Goal: Task Accomplishment & Management: Manage account settings

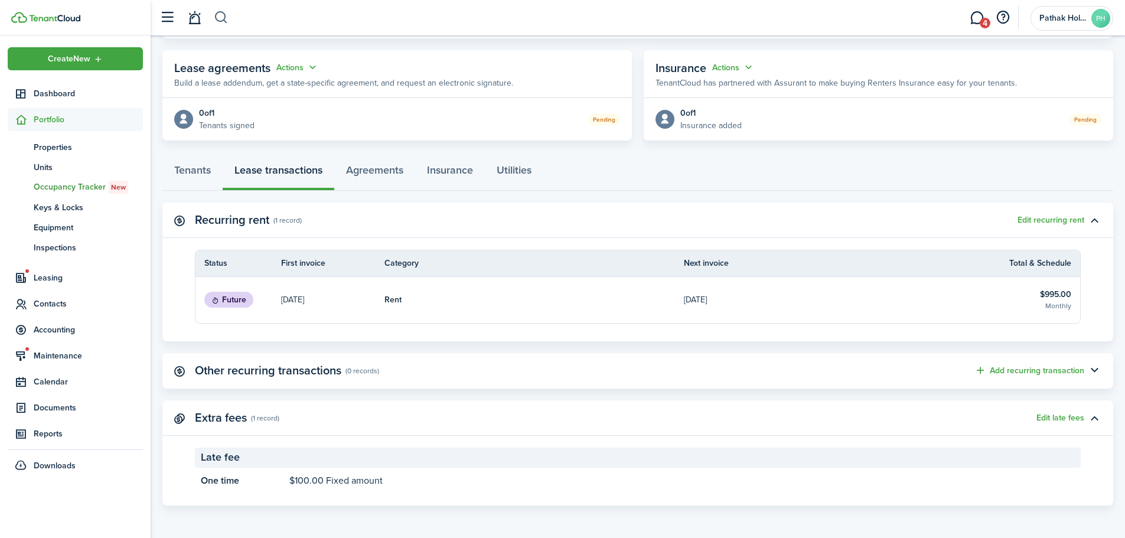
click at [222, 17] on button "button" at bounding box center [221, 18] width 15 height 20
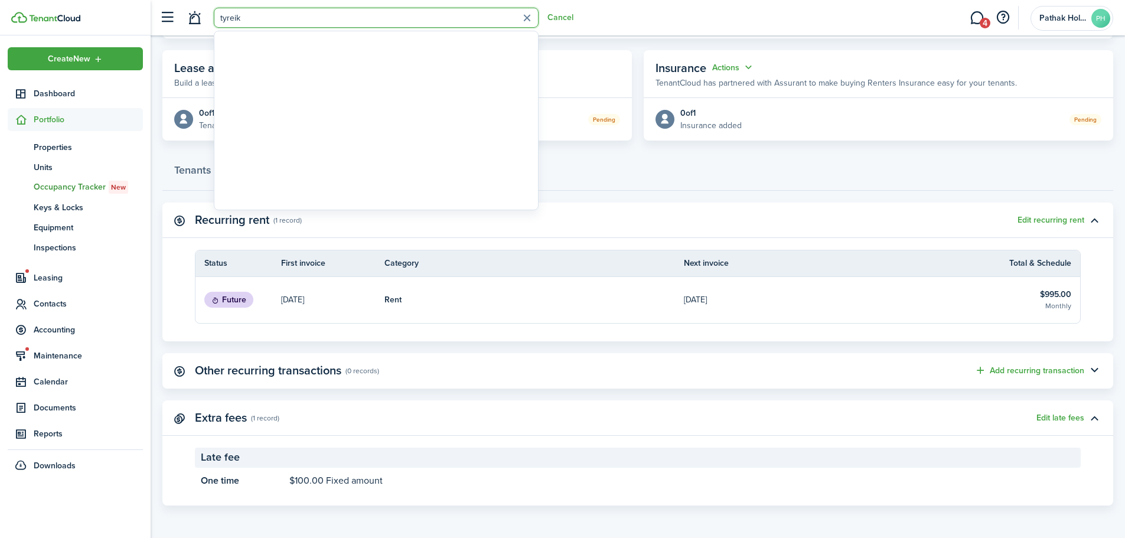
type input "tyreik"
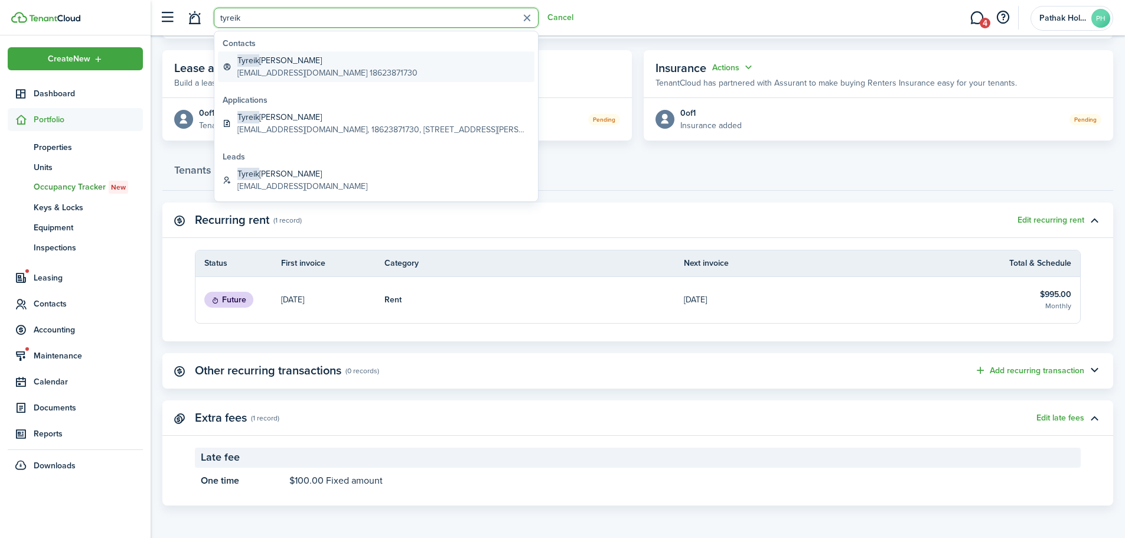
click at [316, 64] on global-search-item-title "Tyreik [PERSON_NAME]" at bounding box center [327, 60] width 180 height 12
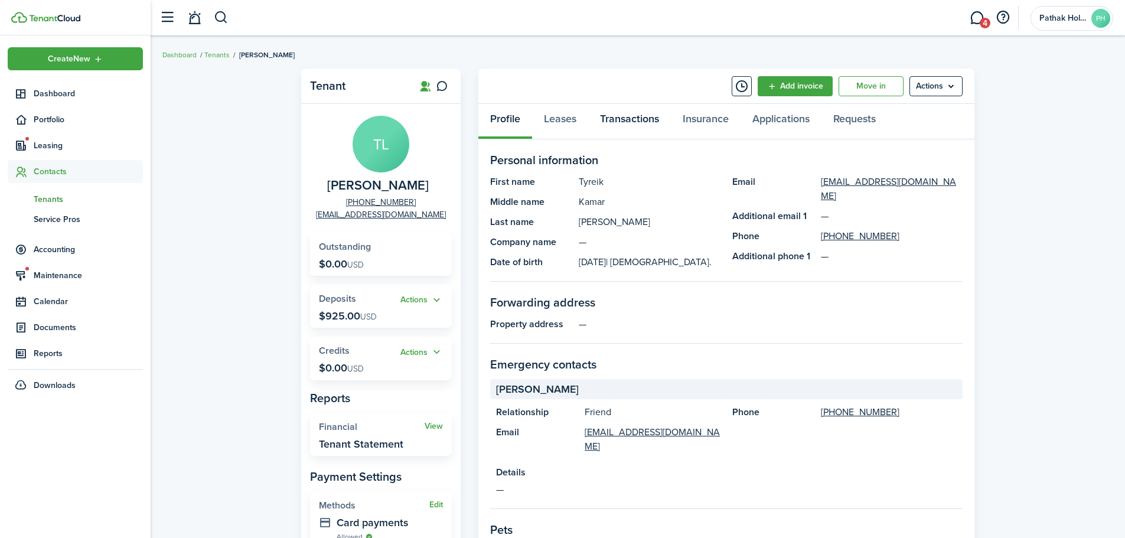
click at [629, 126] on link "Transactions" at bounding box center [629, 121] width 83 height 35
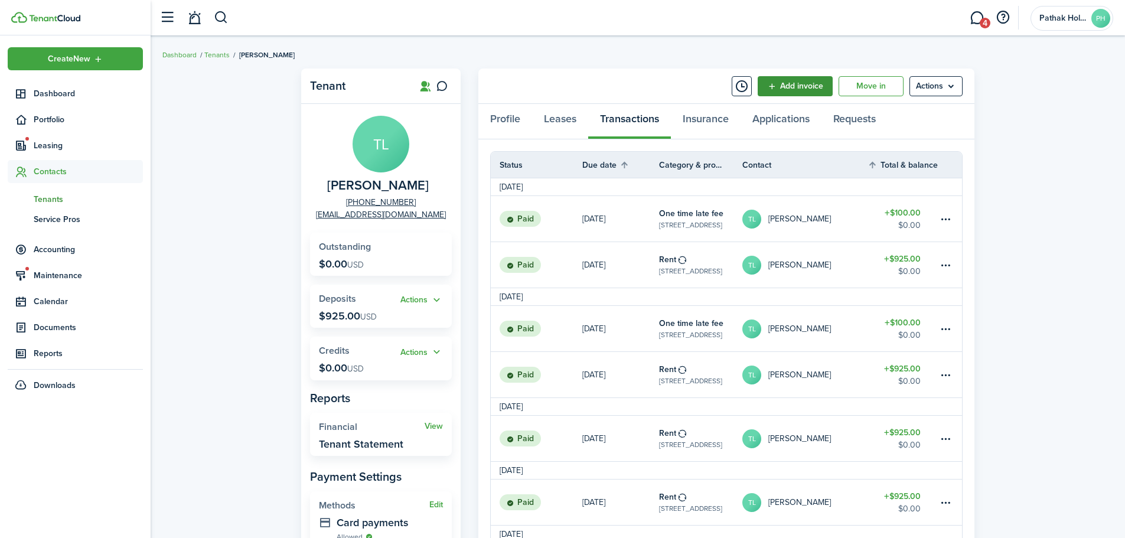
click at [797, 89] on link "Add invoice" at bounding box center [795, 86] width 75 height 20
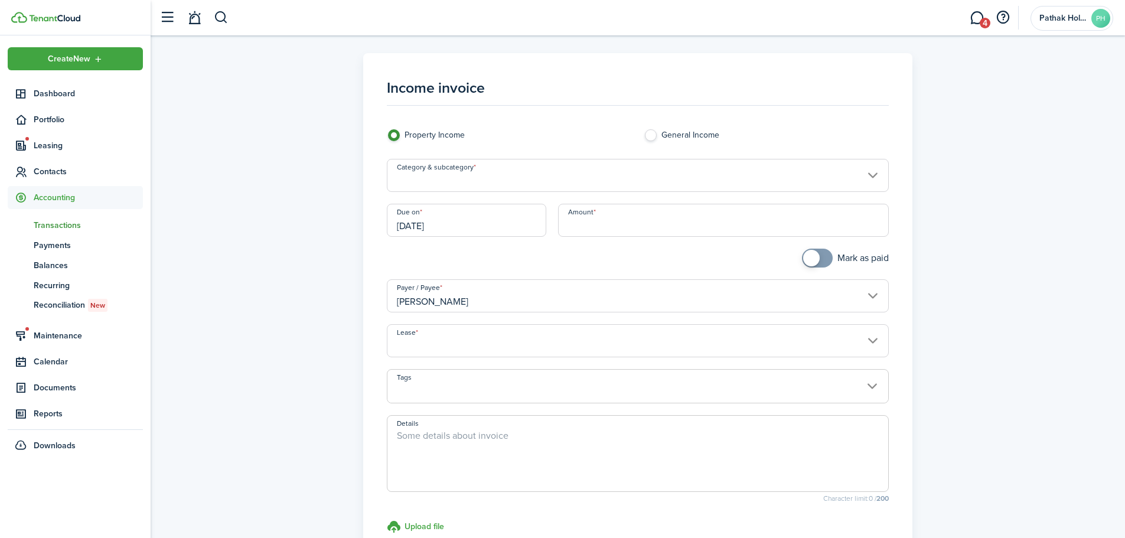
click at [483, 187] on input "Category & subcategory" at bounding box center [638, 175] width 502 height 33
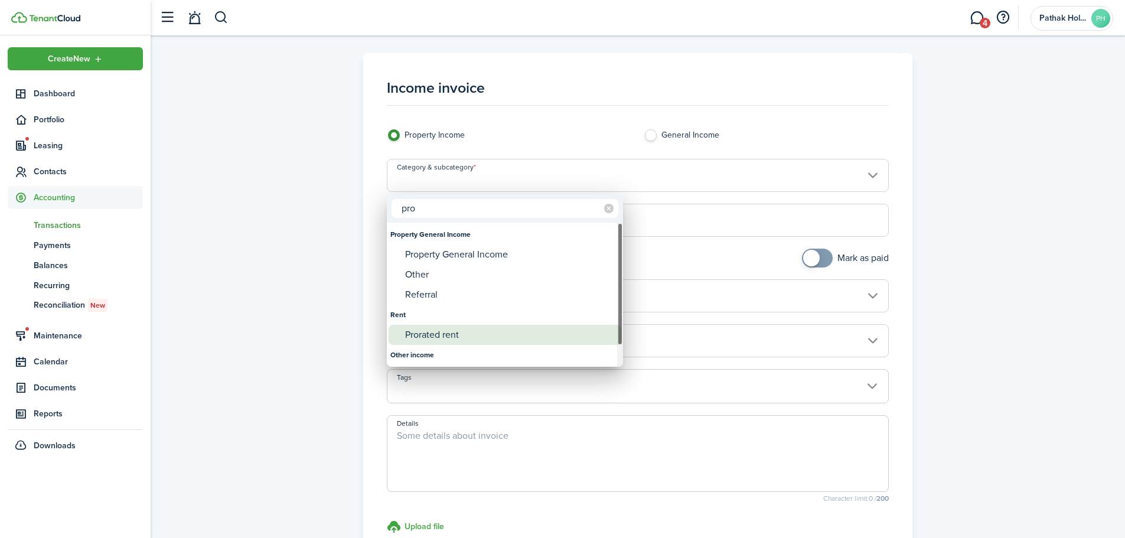
type input "pro"
click at [453, 338] on div "Prorated rent" at bounding box center [509, 335] width 209 height 20
type input "Rent / Prorated rent"
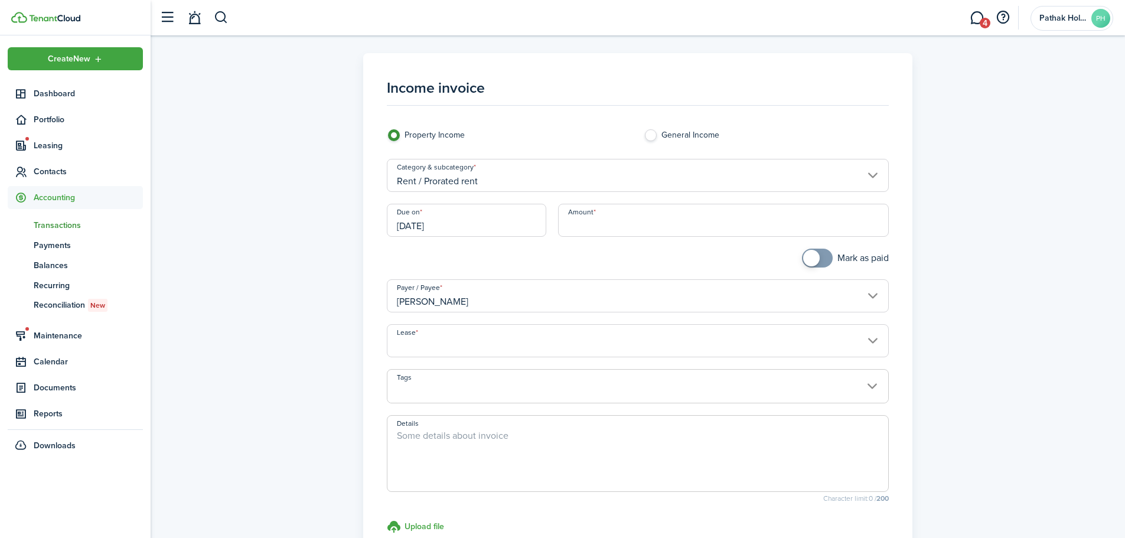
click at [428, 214] on input "[DATE]" at bounding box center [466, 220] width 159 height 33
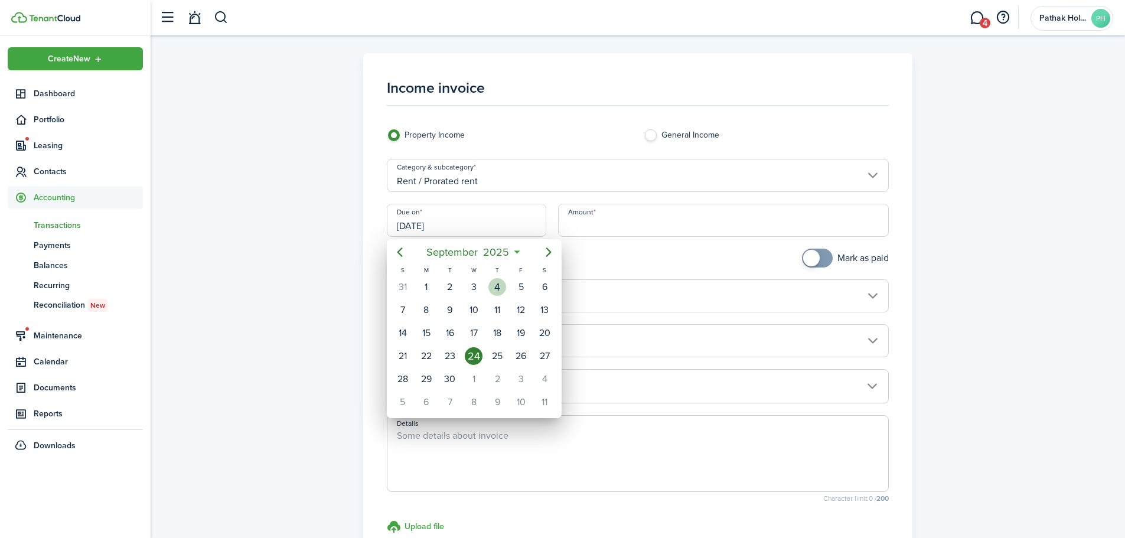
click at [506, 289] on div "4" at bounding box center [497, 287] width 24 height 22
type input "[DATE]"
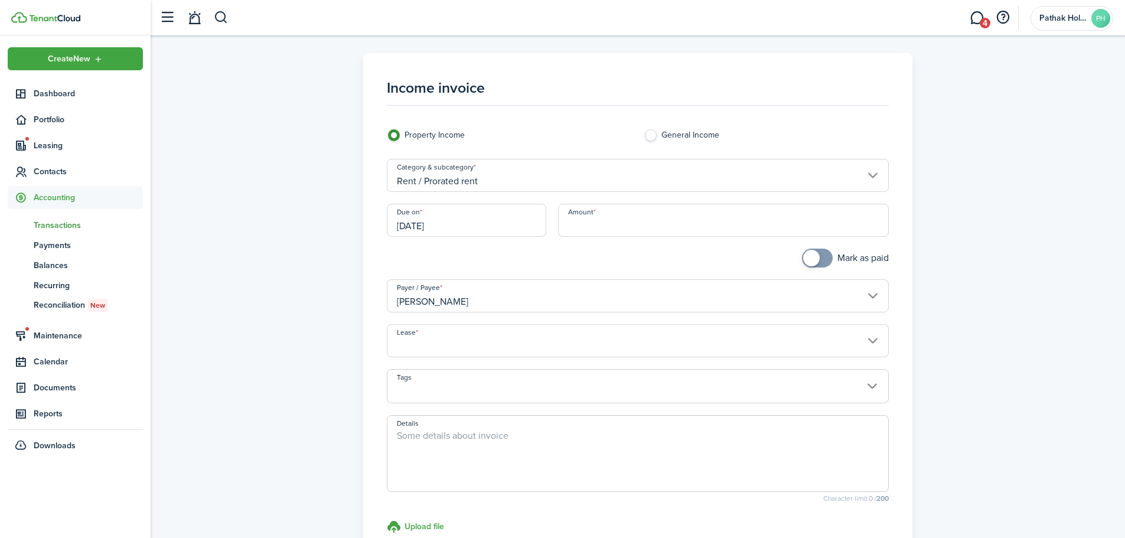
click at [589, 227] on input "Amount" at bounding box center [723, 220] width 331 height 33
click at [523, 337] on input "Lease" at bounding box center [638, 340] width 502 height 33
type input "$79.30"
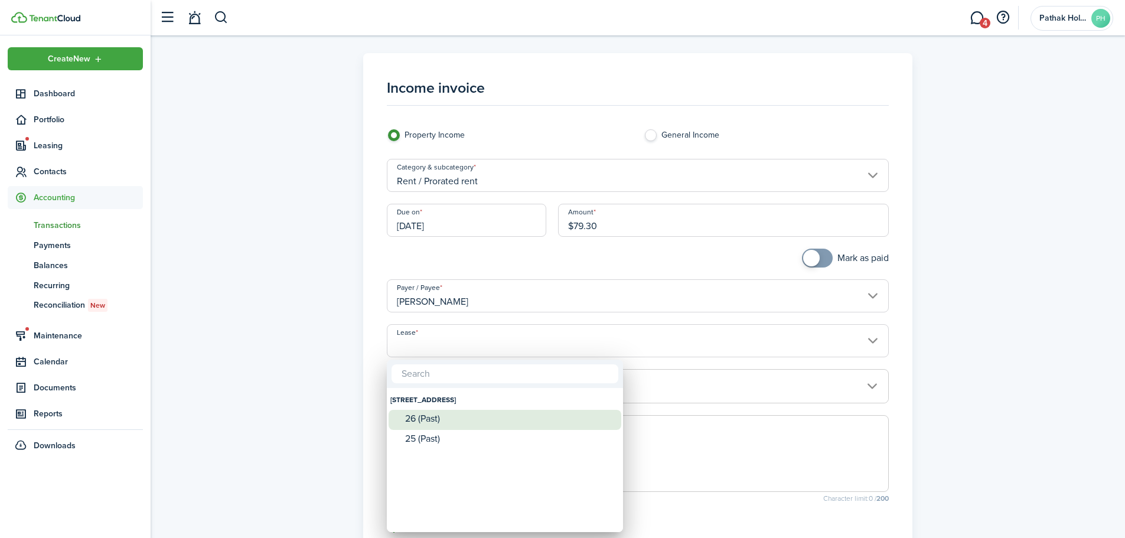
click at [488, 415] on div "26 (Past)" at bounding box center [509, 418] width 209 height 11
type input "[STREET_ADDRESS]. Lease #26 (Past)"
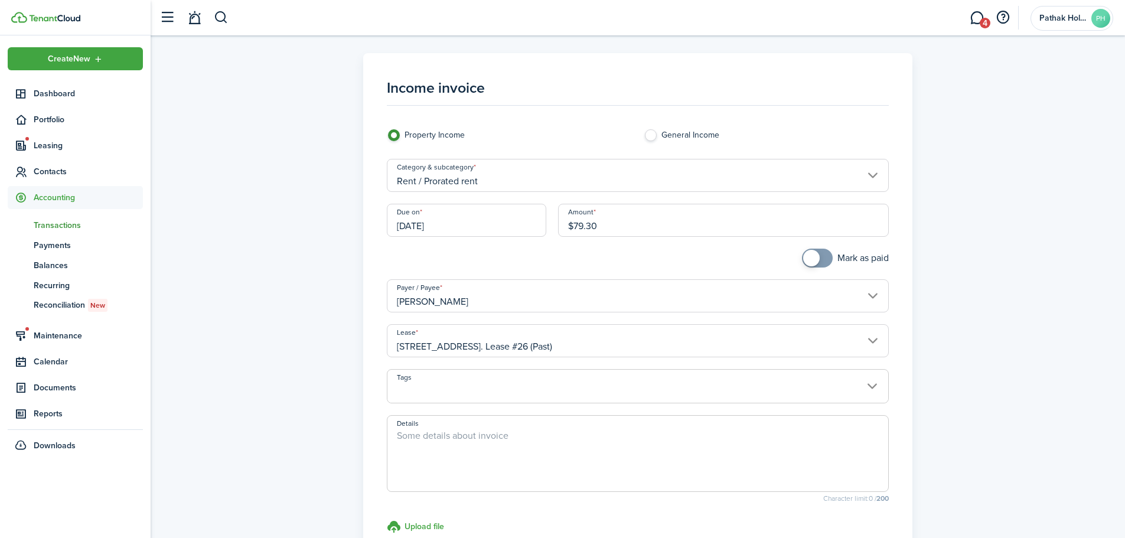
click at [530, 380] on input "Tags" at bounding box center [637, 377] width 501 height 14
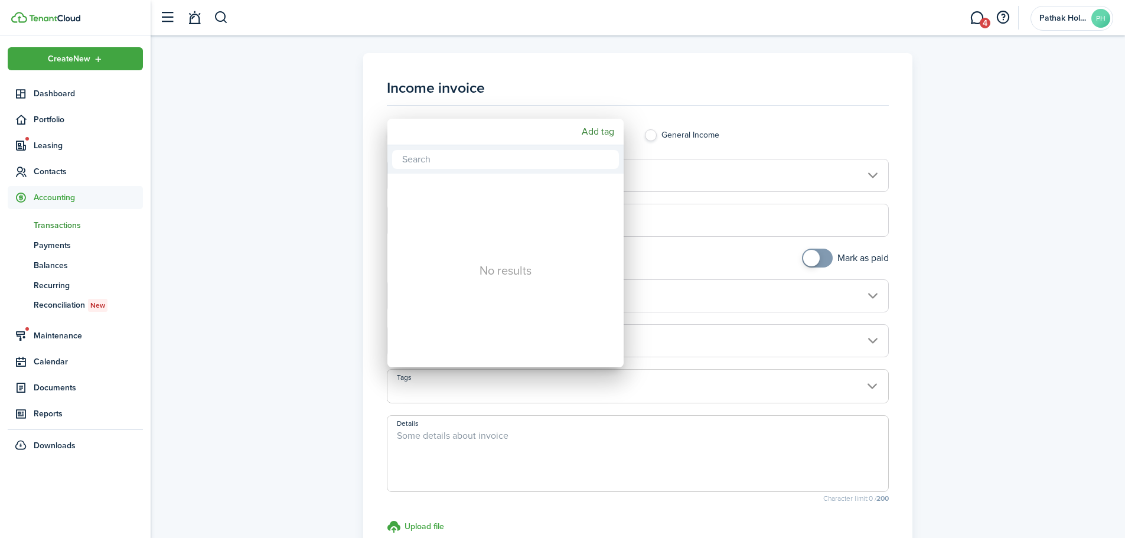
click at [543, 384] on div at bounding box center [563, 269] width 1314 height 727
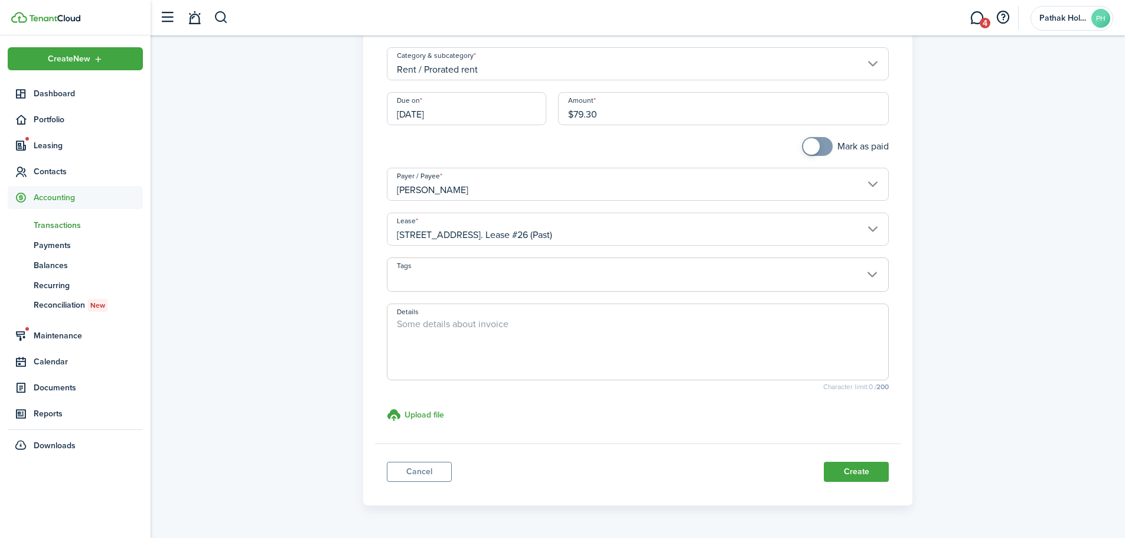
scroll to position [138, 0]
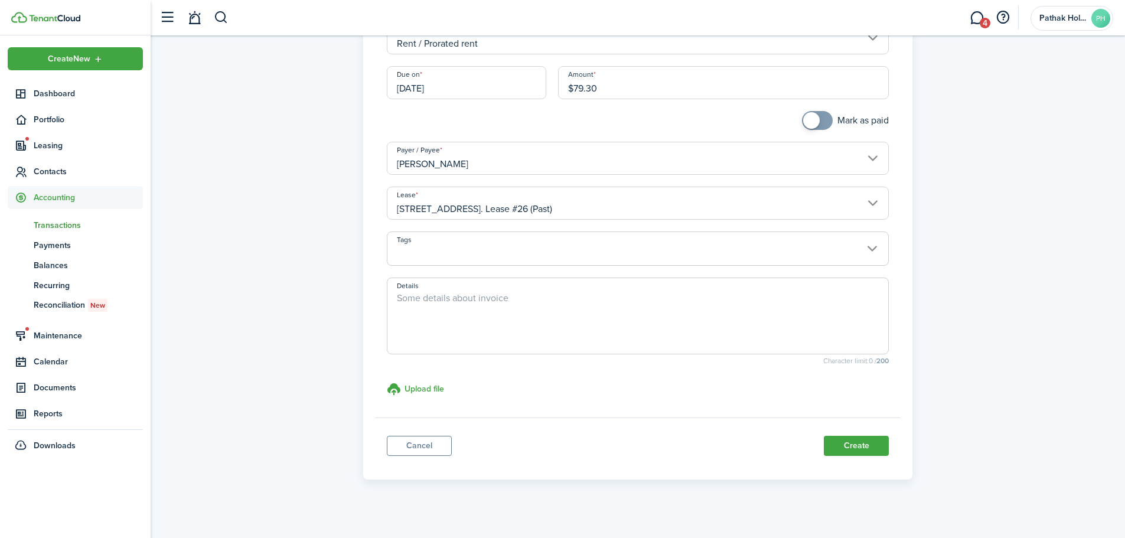
click at [500, 300] on textarea "Details" at bounding box center [637, 319] width 501 height 57
click at [429, 99] on input "[DATE]" at bounding box center [466, 82] width 159 height 33
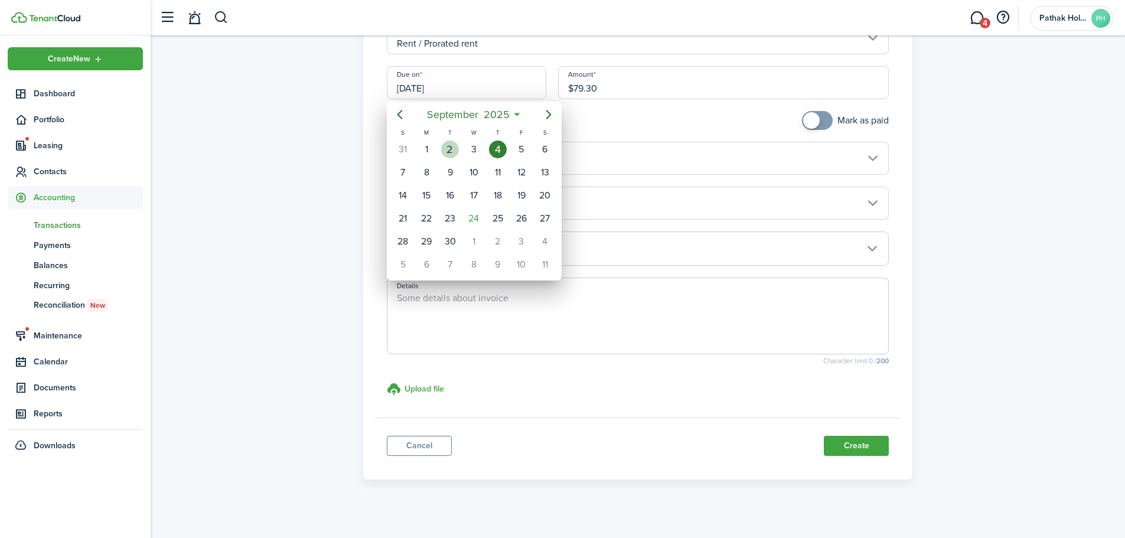
click at [452, 149] on div "2" at bounding box center [450, 150] width 18 height 18
type input "[DATE]"
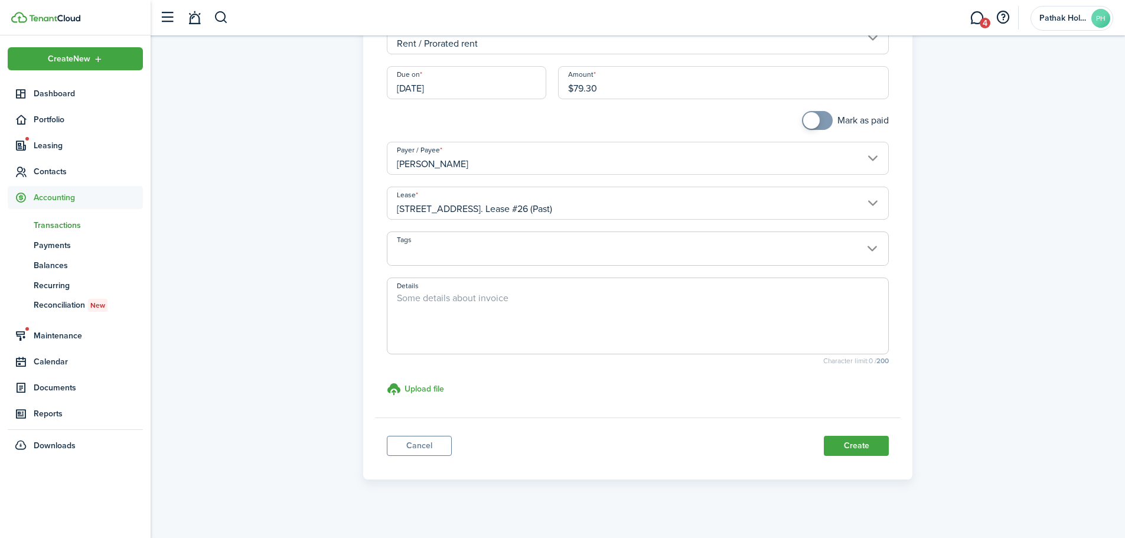
click at [520, 316] on textarea "Details" at bounding box center [637, 319] width 501 height 57
type textarea "2 days overstay prorated rent"
click at [859, 452] on button "Create" at bounding box center [856, 446] width 65 height 20
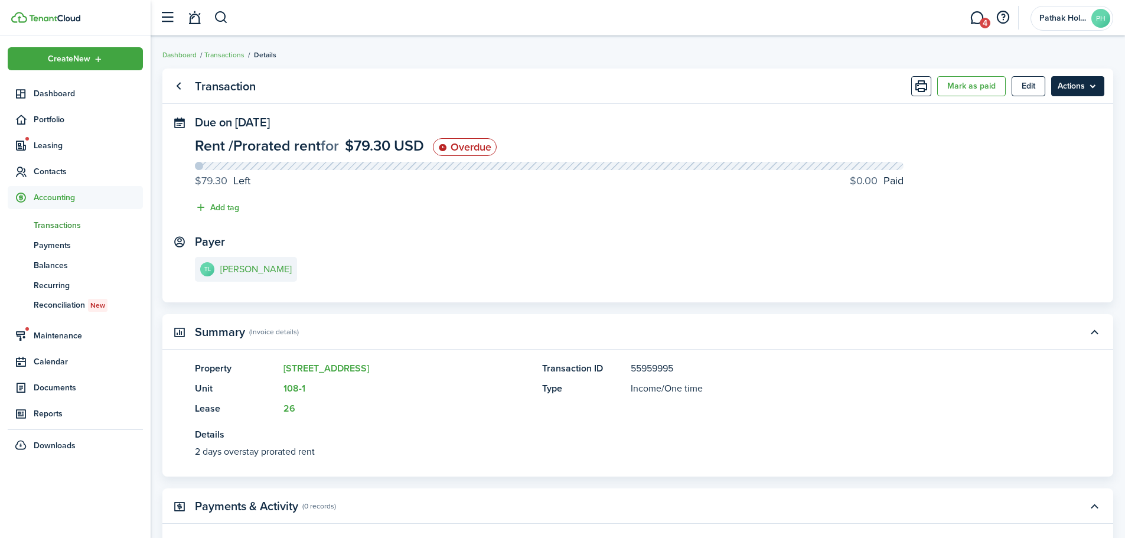
click at [1087, 92] on menu-btn "Actions" at bounding box center [1077, 86] width 53 height 20
click at [178, 85] on link "Go back" at bounding box center [178, 86] width 20 height 20
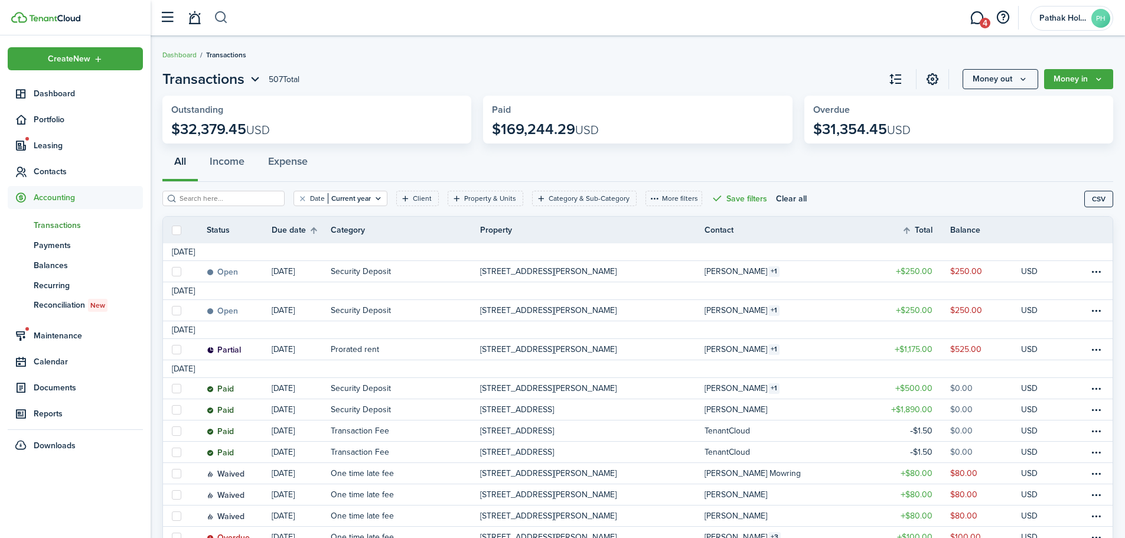
click at [222, 18] on button "button" at bounding box center [221, 18] width 15 height 20
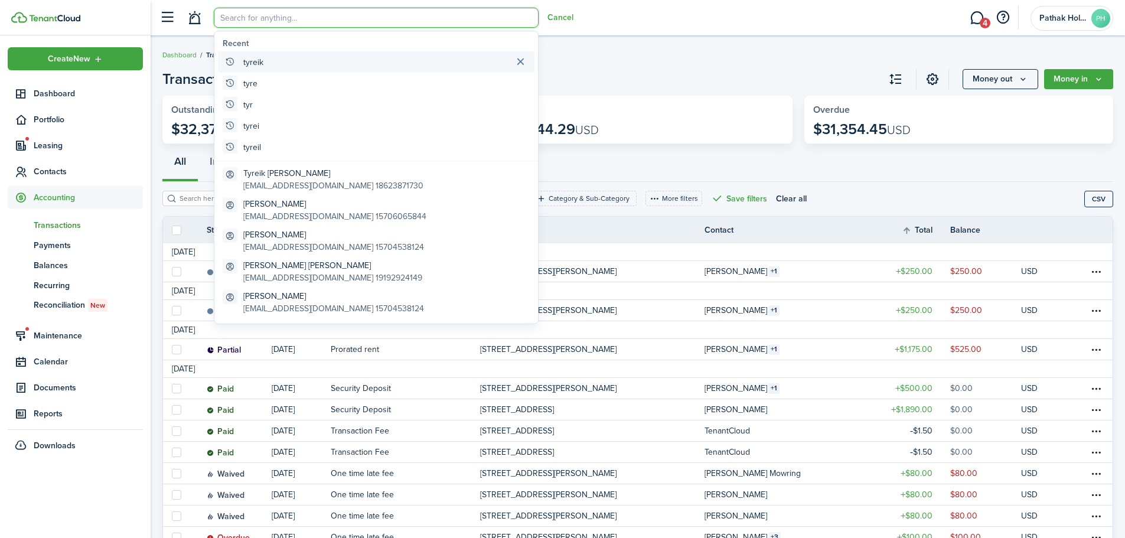
click at [249, 61] on global-search-item-title "tyreik" at bounding box center [253, 62] width 20 height 12
type input "tyreik"
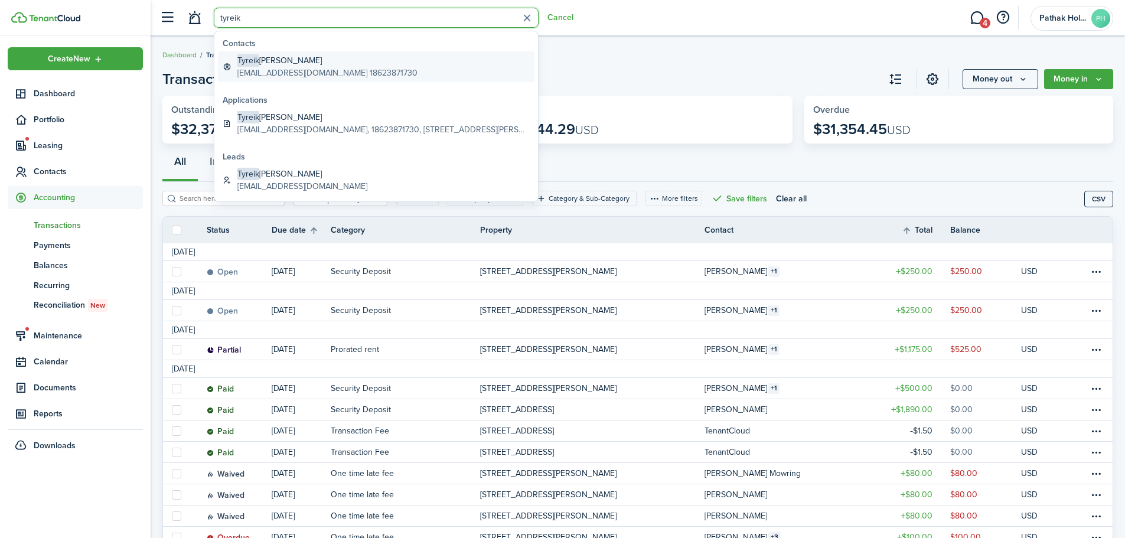
click at [332, 73] on global-search-item-description "[EMAIL_ADDRESS][DOMAIN_NAME] 18623871730" at bounding box center [327, 73] width 180 height 12
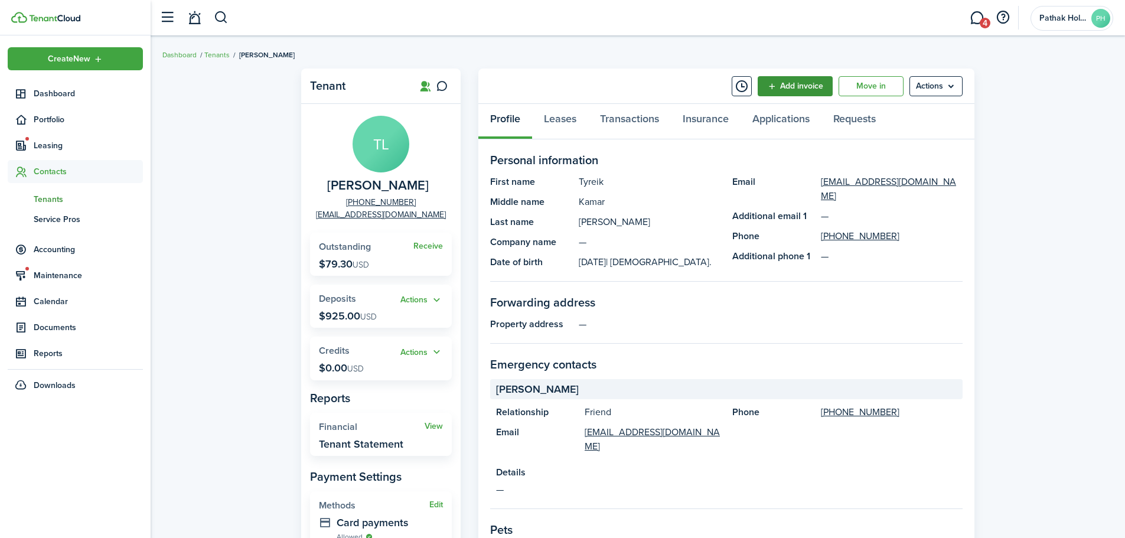
click at [798, 87] on link "Add invoice" at bounding box center [795, 86] width 75 height 20
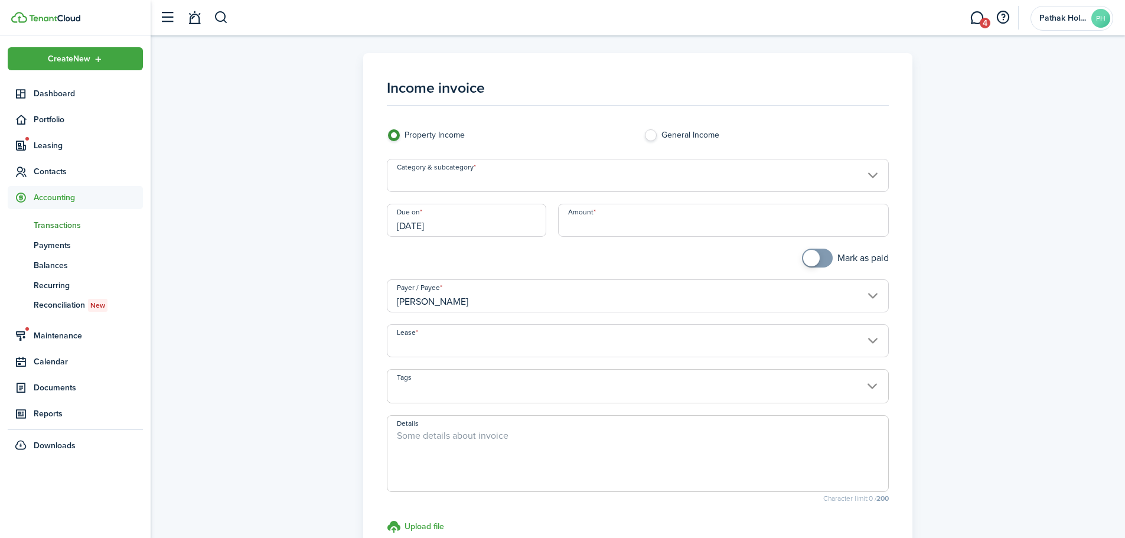
click at [526, 176] on input "Category & subcategory" at bounding box center [638, 175] width 502 height 33
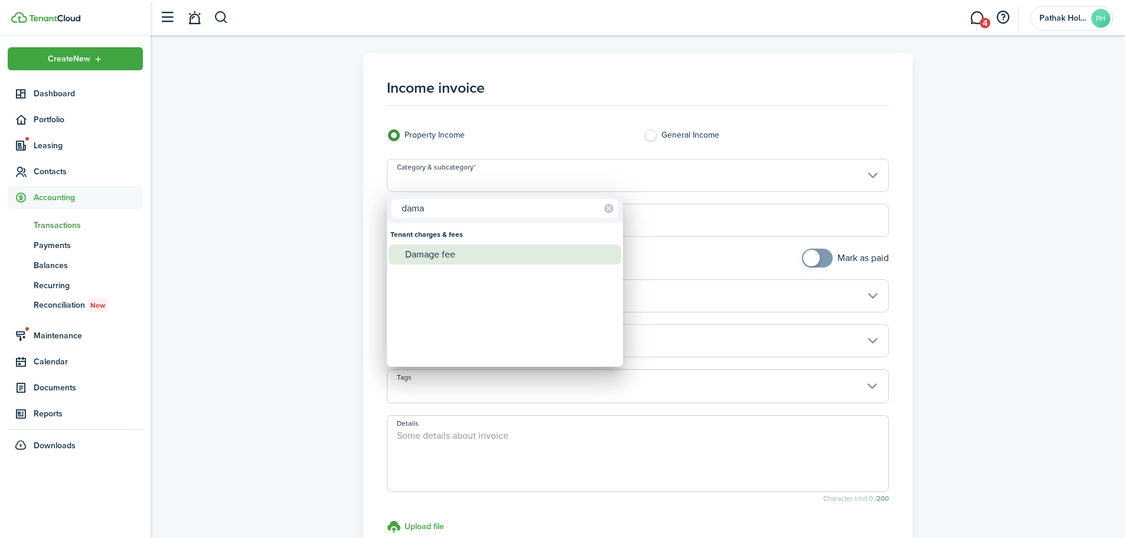
type input "dama"
click at [465, 247] on div "Damage fee" at bounding box center [509, 254] width 209 height 20
type input "Tenant charges & fees / Damage fee"
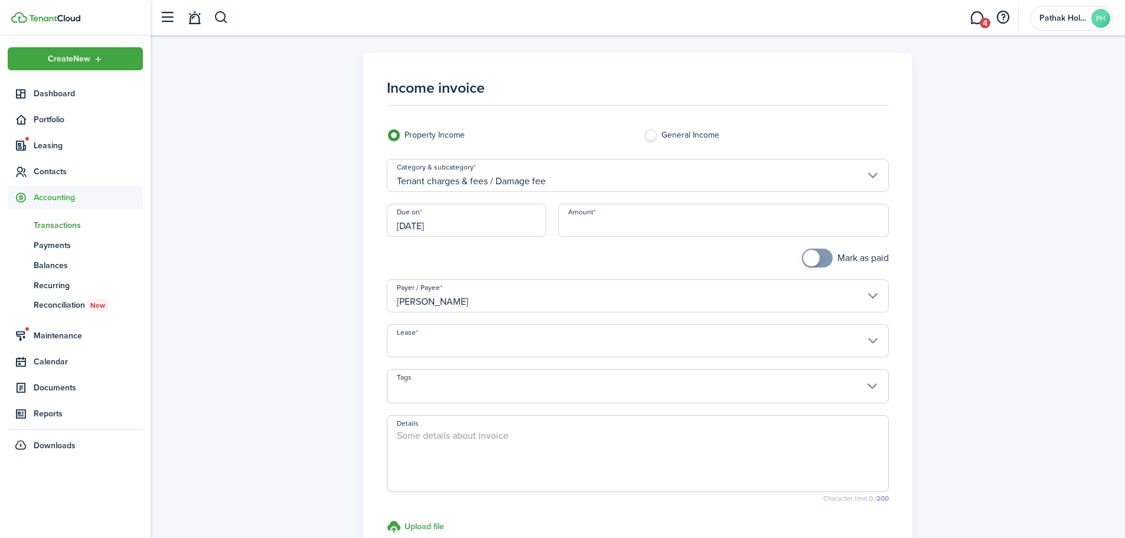
click at [485, 424] on span at bounding box center [638, 453] width 502 height 77
click at [483, 433] on textarea "Details" at bounding box center [637, 457] width 501 height 57
click at [417, 352] on input "Lease" at bounding box center [638, 340] width 502 height 33
type textarea "Wall damage"
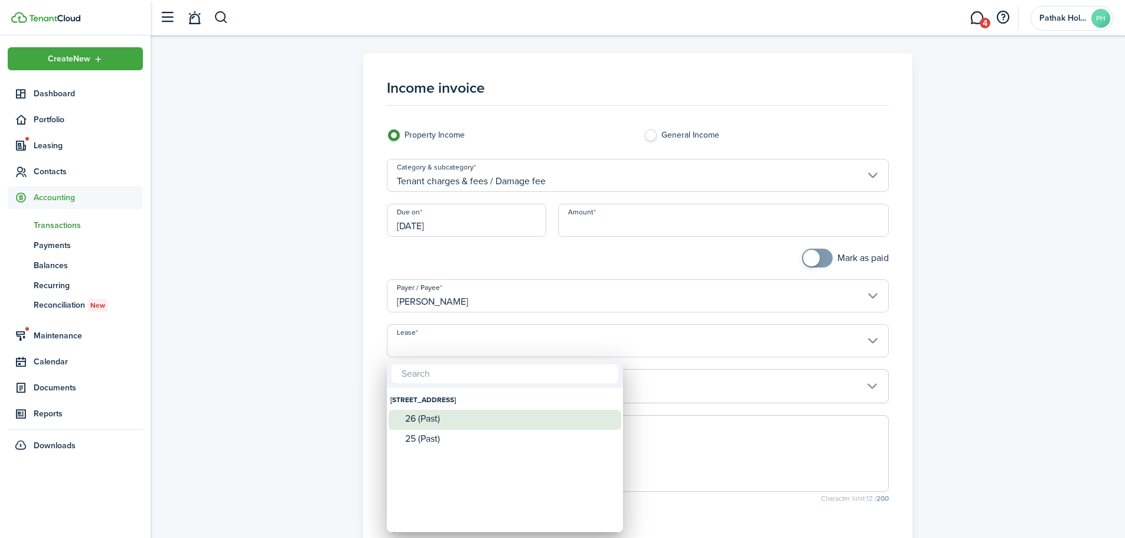
click at [454, 419] on div "26 (Past)" at bounding box center [509, 418] width 209 height 11
type input "[STREET_ADDRESS]. Lease #26 (Past)"
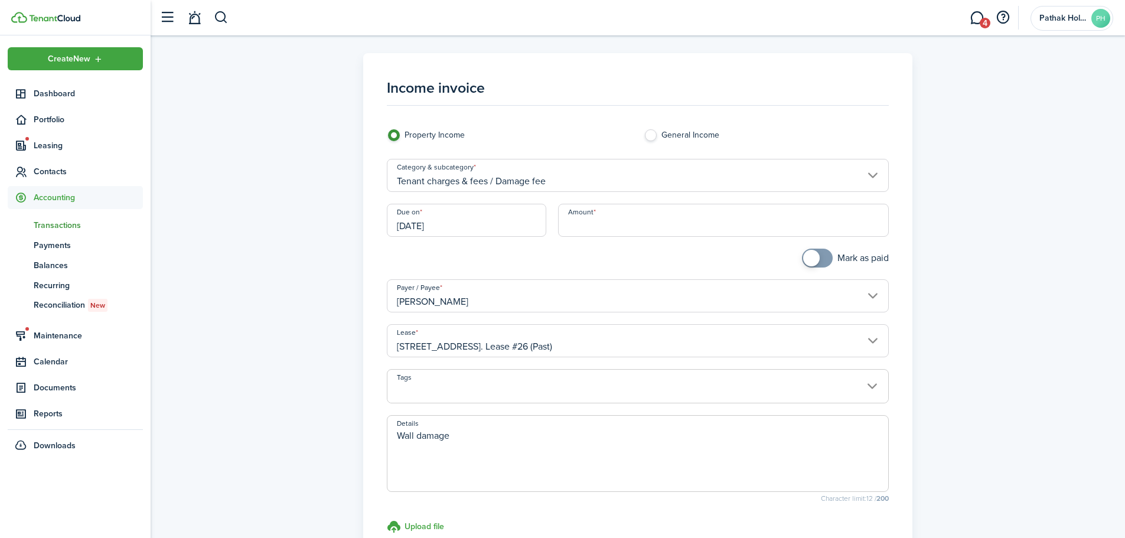
click at [648, 230] on input "Amount" at bounding box center [723, 220] width 331 height 33
type input "$281.00"
click at [651, 442] on textarea "Wall damage" at bounding box center [637, 457] width 501 height 57
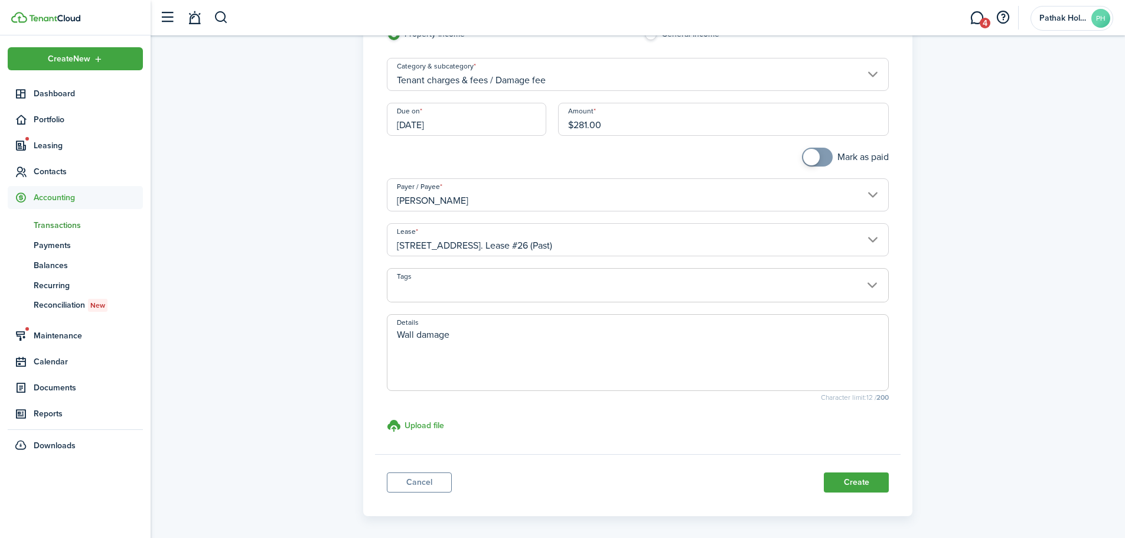
scroll to position [147, 0]
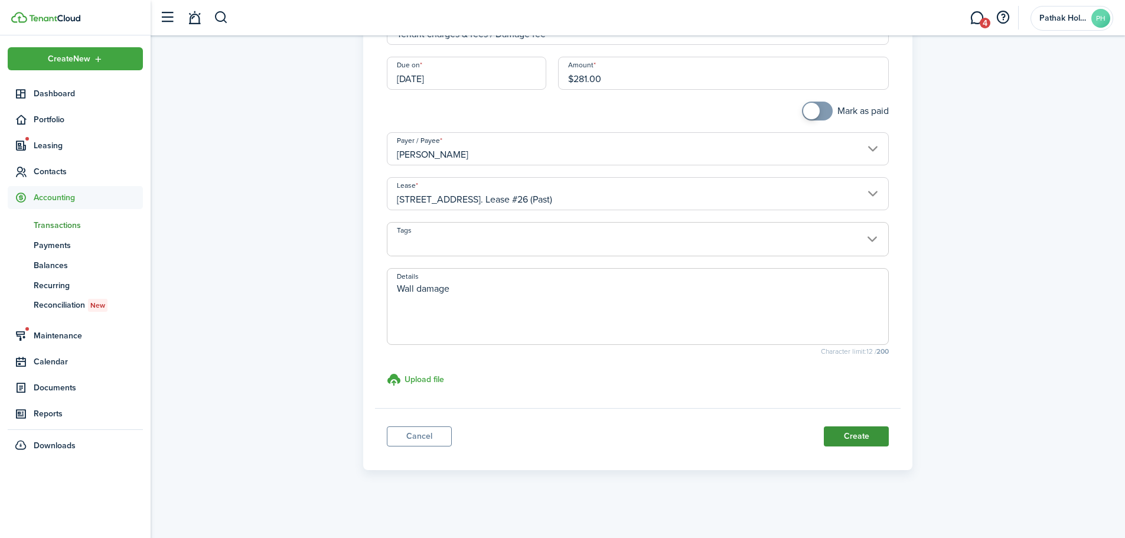
click at [856, 431] on button "Create" at bounding box center [856, 436] width 65 height 20
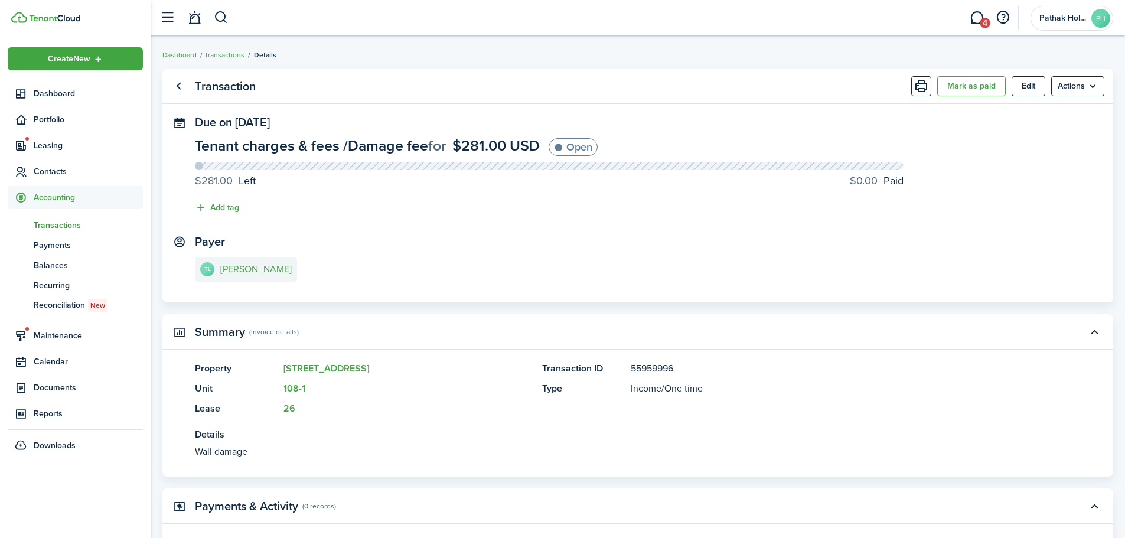
click at [240, 272] on e-details-info-title "[PERSON_NAME]" at bounding box center [255, 269] width 71 height 11
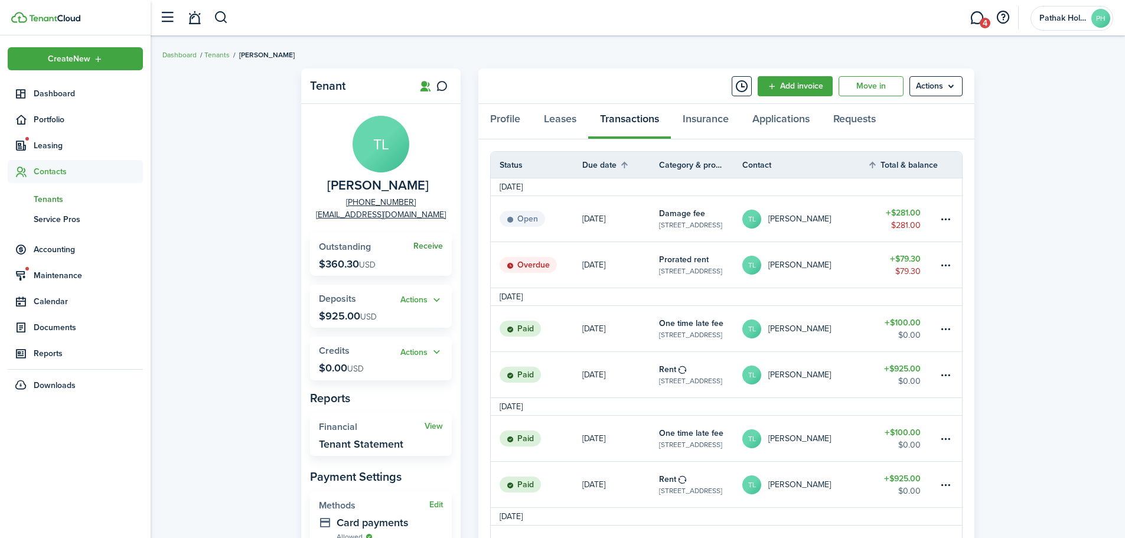
click at [437, 247] on link "Receive" at bounding box center [428, 246] width 30 height 9
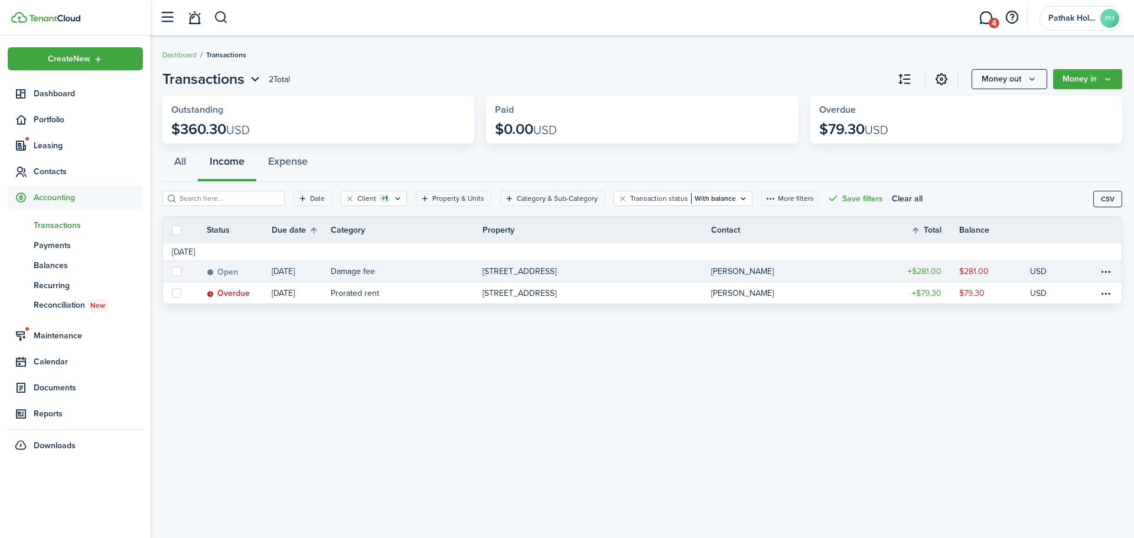
click at [184, 270] on link at bounding box center [176, 271] width 26 height 21
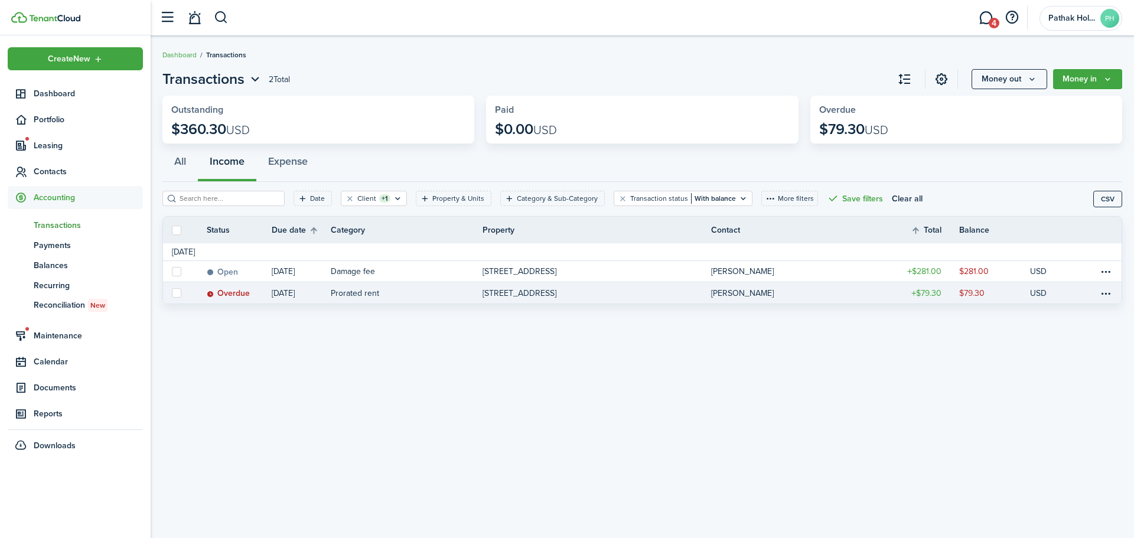
click at [177, 292] on label at bounding box center [176, 292] width 9 height 9
click at [172, 293] on input "checkbox" at bounding box center [171, 293] width 1 height 1
checkbox input "true"
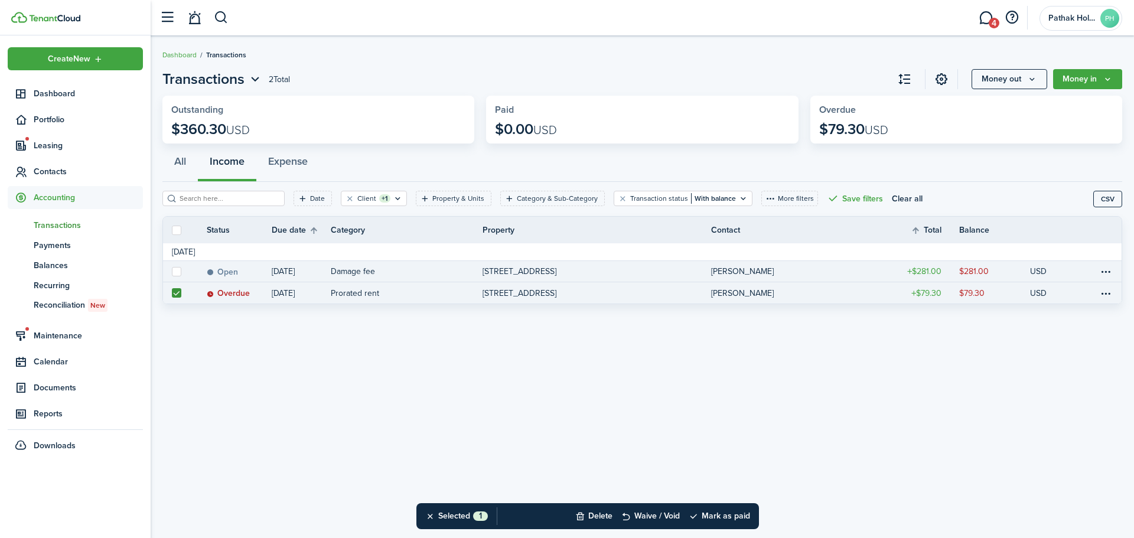
click at [172, 267] on label at bounding box center [176, 271] width 9 height 9
click at [172, 271] on input "checkbox" at bounding box center [171, 271] width 1 height 1
checkbox input "true"
click at [1106, 265] on table-menu-btn-icon at bounding box center [1105, 272] width 14 height 14
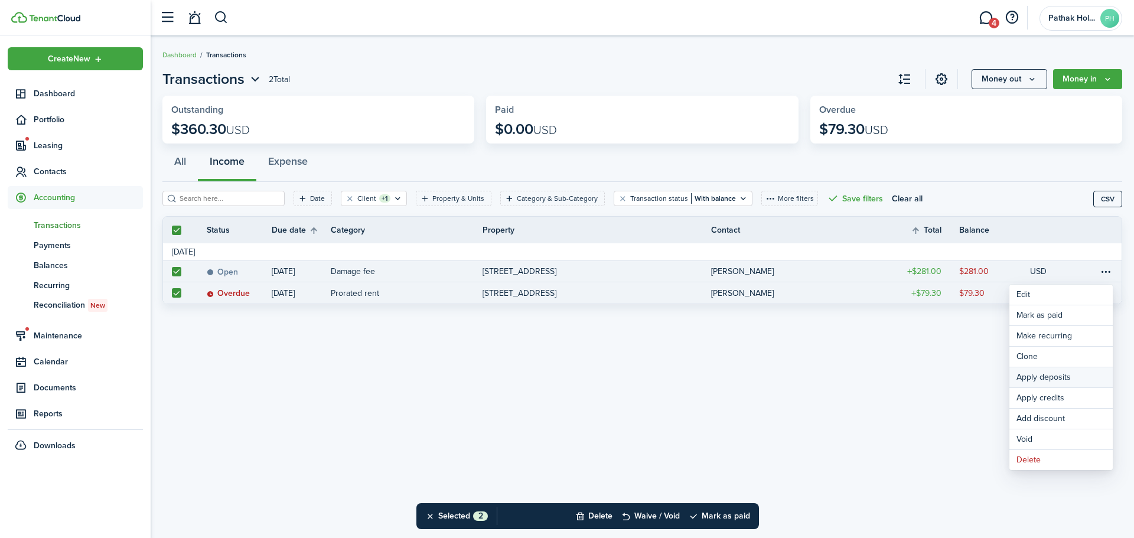
click at [1057, 381] on button "Apply deposits" at bounding box center [1060, 377] width 103 height 20
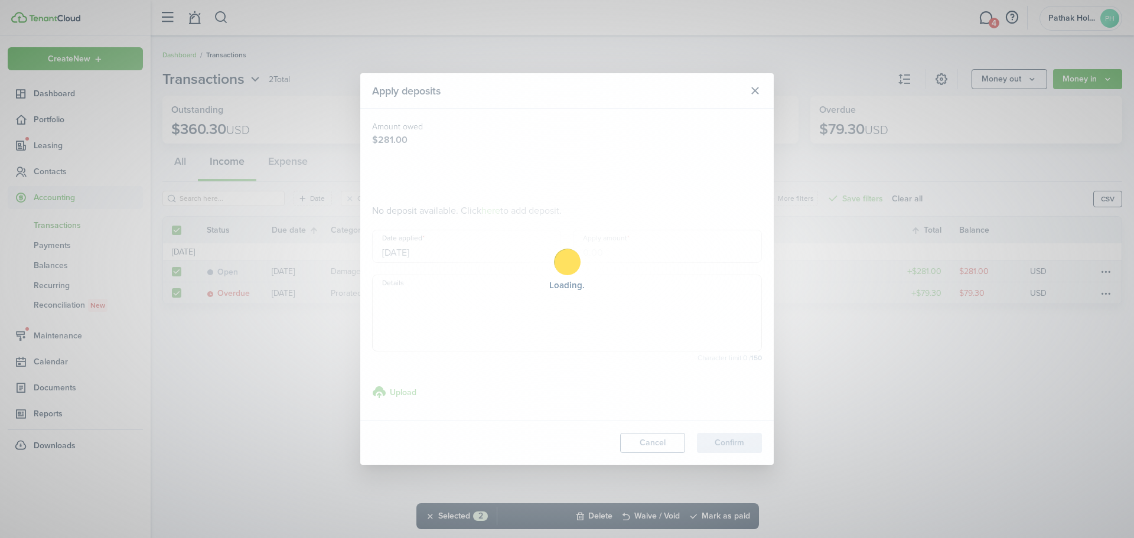
type input "$281.00"
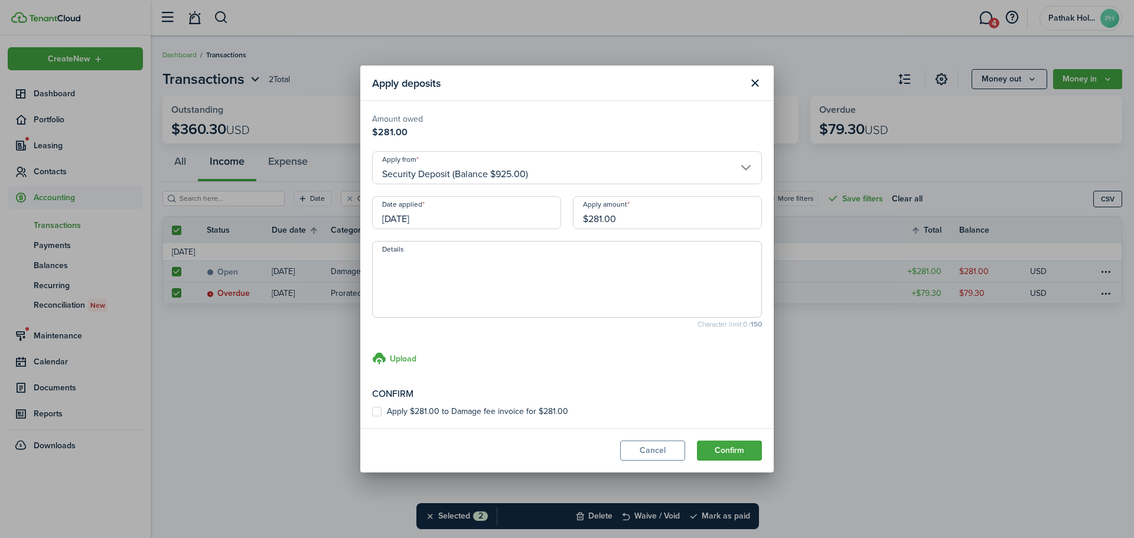
click at [499, 407] on label "Apply $281.00 to Damage fee invoice for $281.00" at bounding box center [470, 411] width 196 height 9
click at [372, 412] on input "Apply $281.00 to Damage fee invoice for $281.00" at bounding box center [371, 412] width 1 height 1
checkbox input "true"
click at [723, 451] on button "Confirm" at bounding box center [729, 450] width 65 height 20
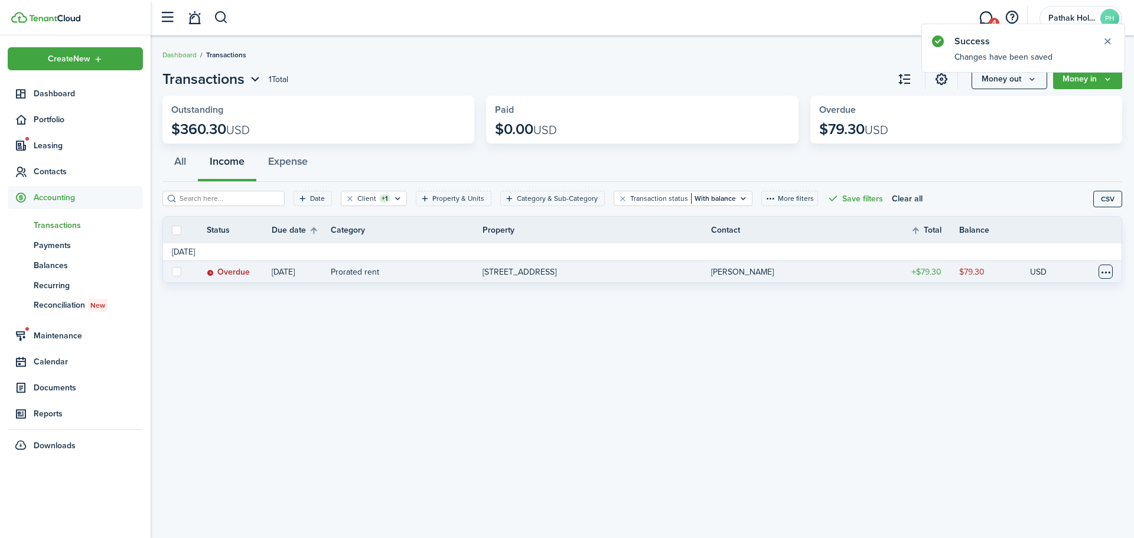
click at [1104, 275] on table-menu-btn-icon at bounding box center [1105, 272] width 14 height 14
click at [1053, 373] on button "Apply deposits" at bounding box center [1060, 377] width 103 height 20
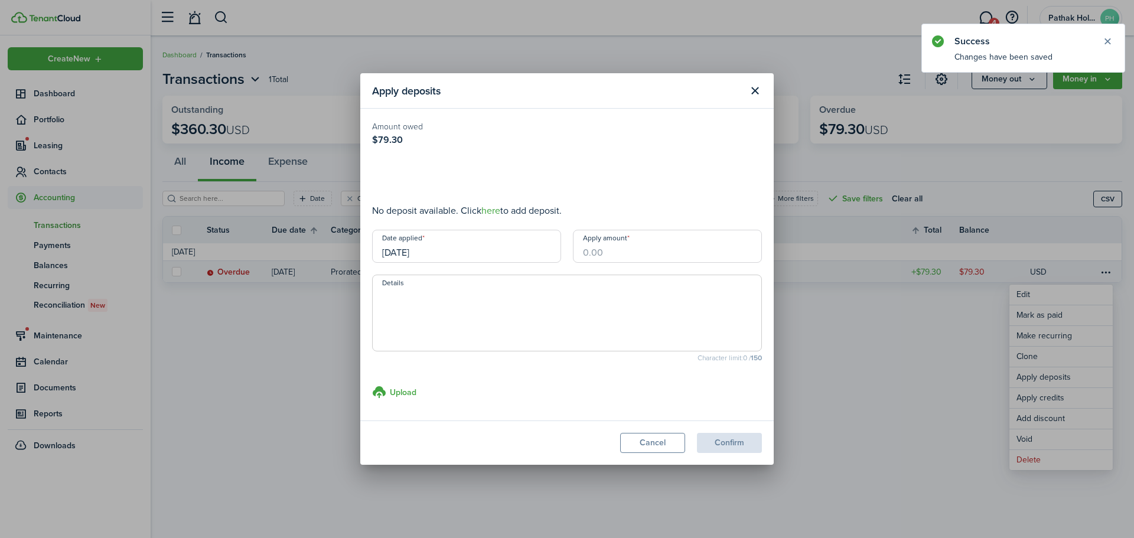
type input "$79.30"
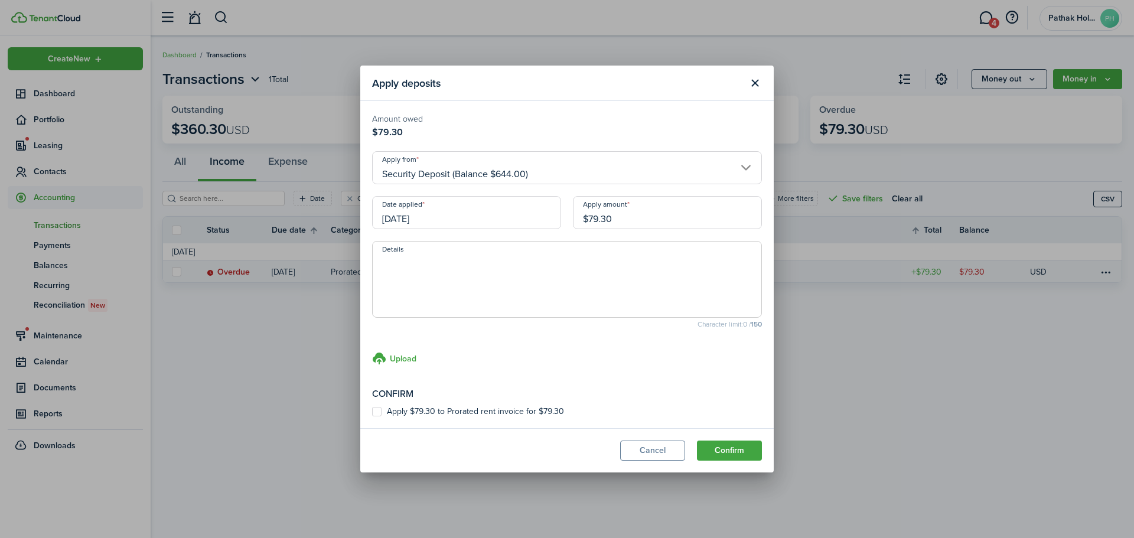
click at [475, 414] on label "Apply $79.30 to Prorated rent invoice for $79.30" at bounding box center [468, 411] width 192 height 9
click at [372, 412] on input "Apply $79.30 to Prorated rent invoice for $79.30" at bounding box center [371, 412] width 1 height 1
checkbox input "true"
click at [731, 448] on button "Confirm" at bounding box center [729, 450] width 65 height 20
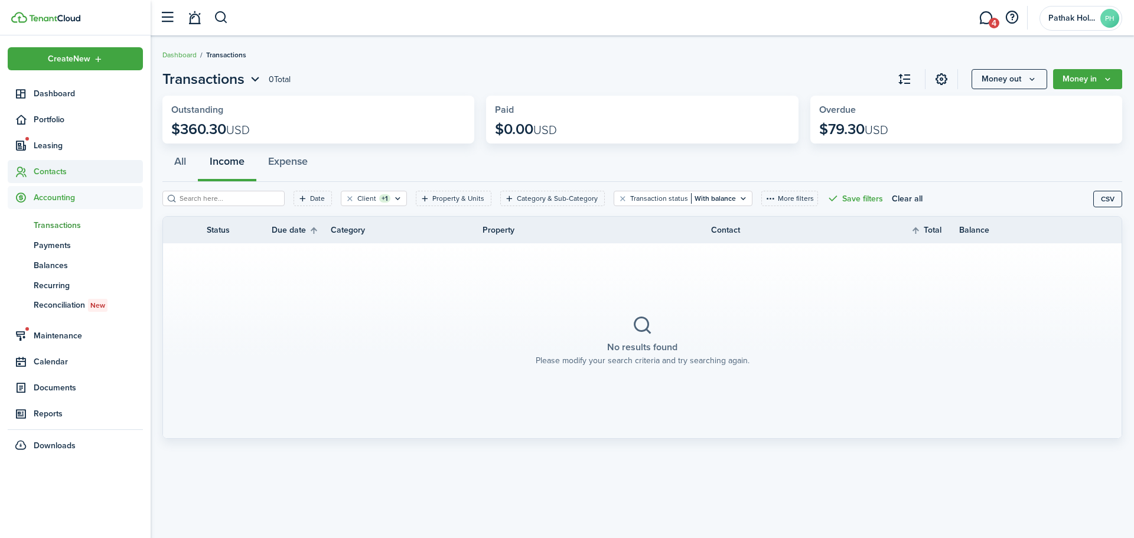
click at [43, 172] on span "Contacts" at bounding box center [88, 171] width 109 height 12
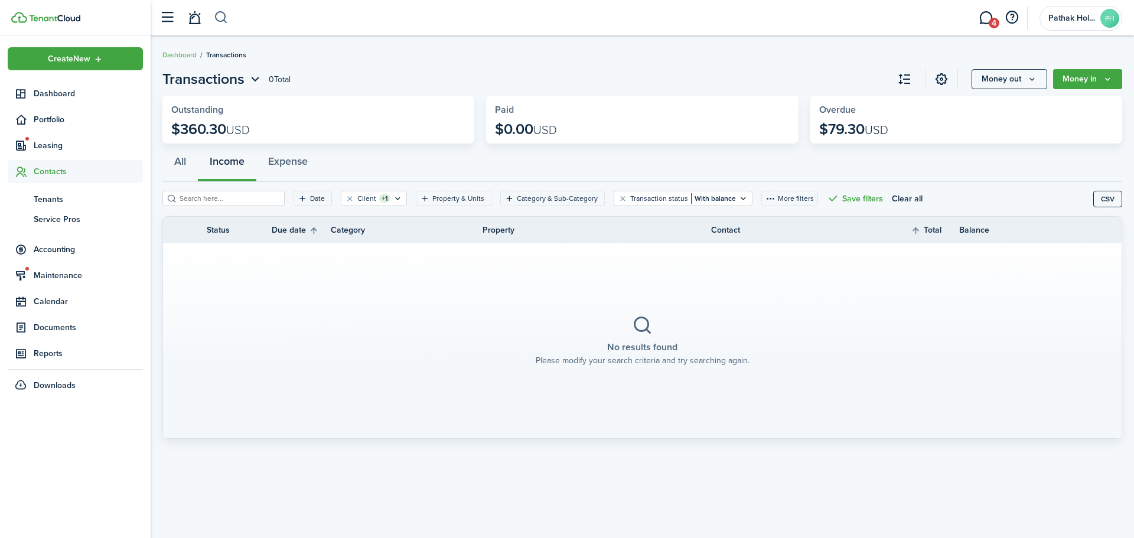
click at [225, 17] on button "button" at bounding box center [221, 18] width 15 height 20
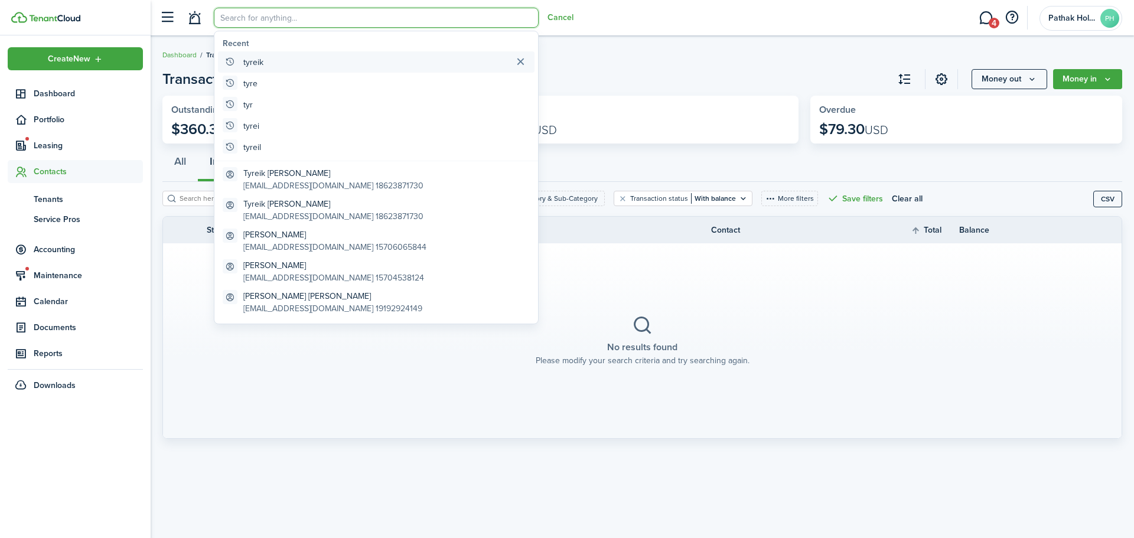
click at [259, 54] on global-search-item "tyreik" at bounding box center [376, 61] width 316 height 21
type input "tyreik"
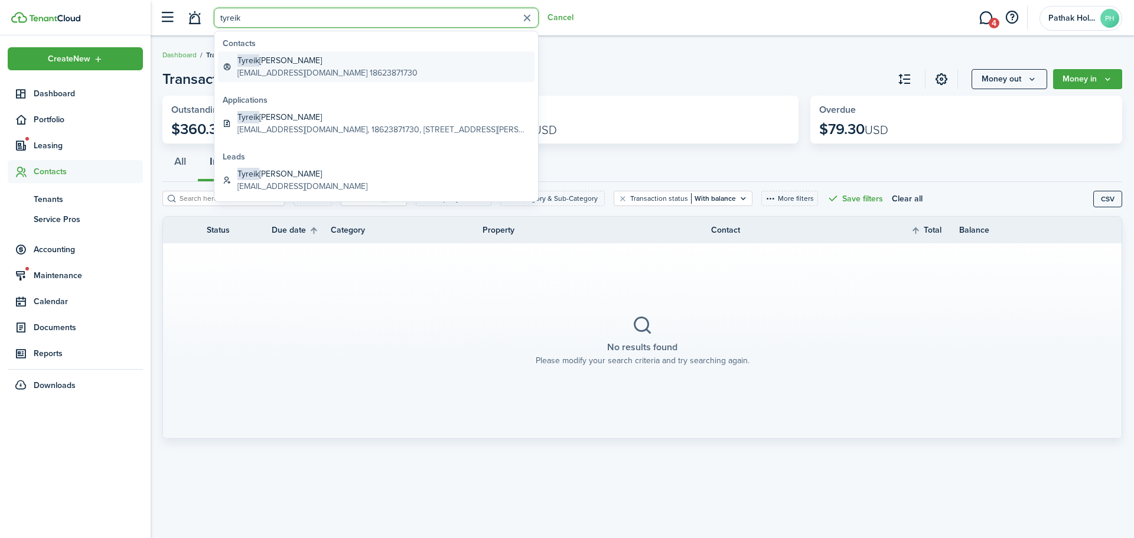
click at [364, 73] on global-search-item-description "[EMAIL_ADDRESS][DOMAIN_NAME] 18623871730" at bounding box center [327, 73] width 180 height 12
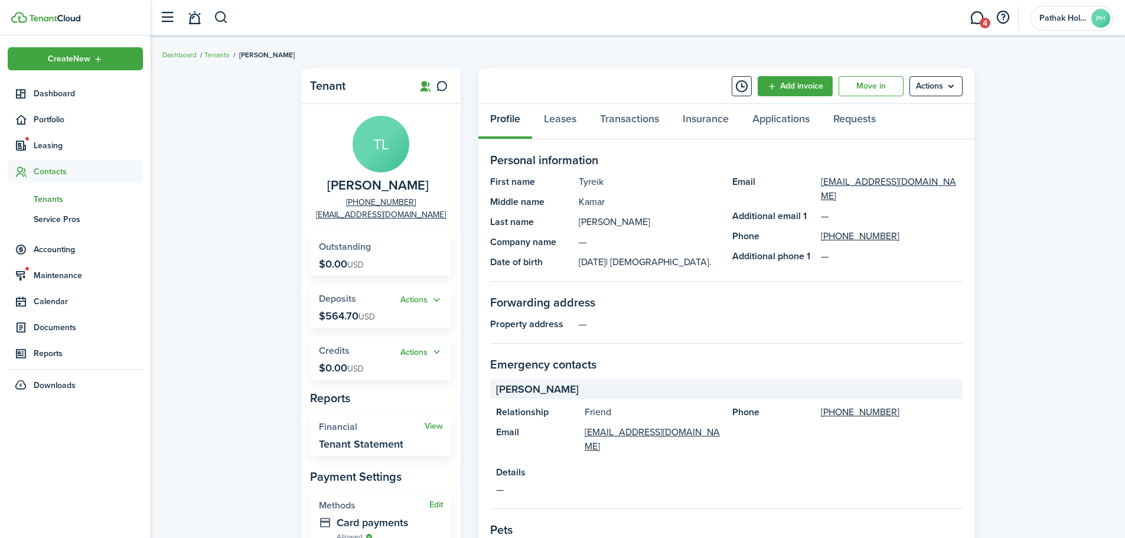
click at [423, 296] on button "Actions" at bounding box center [421, 300] width 43 height 14
click at [402, 363] on link "Return" at bounding box center [391, 364] width 103 height 20
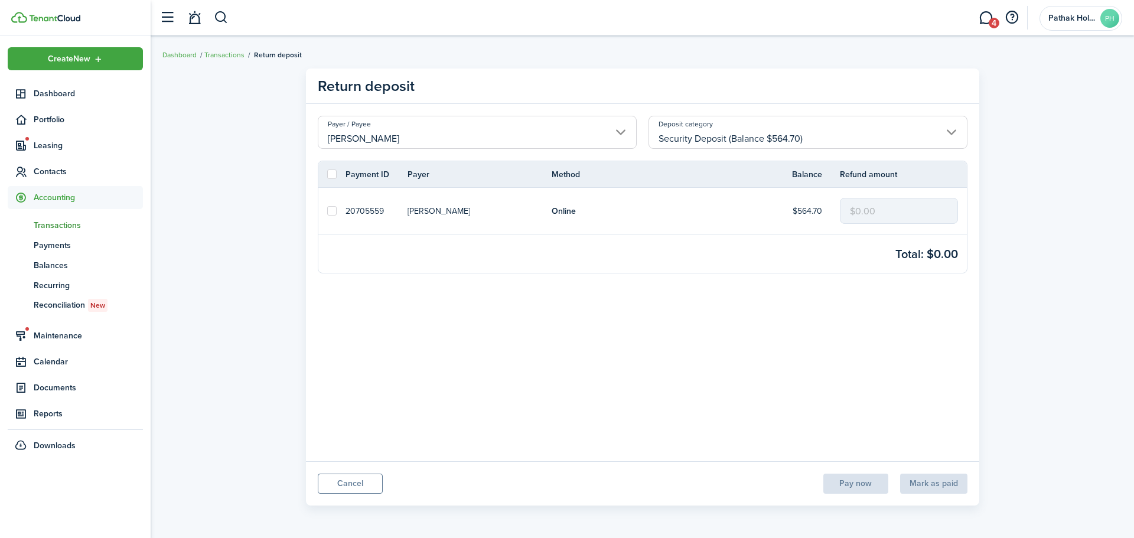
click at [353, 211] on p "20705559" at bounding box center [364, 211] width 38 height 12
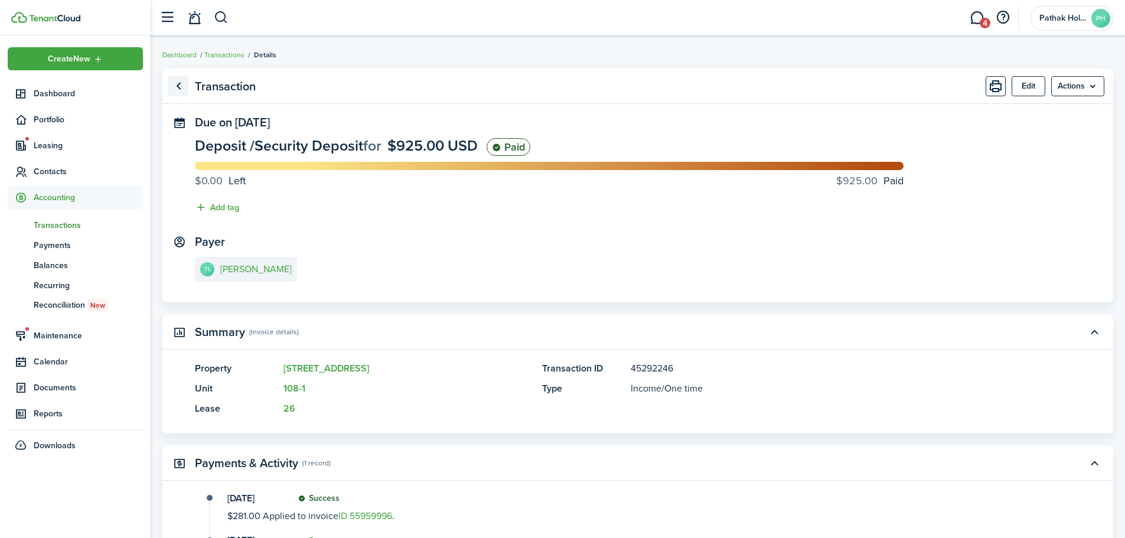
click at [181, 87] on link "Go back" at bounding box center [178, 86] width 20 height 20
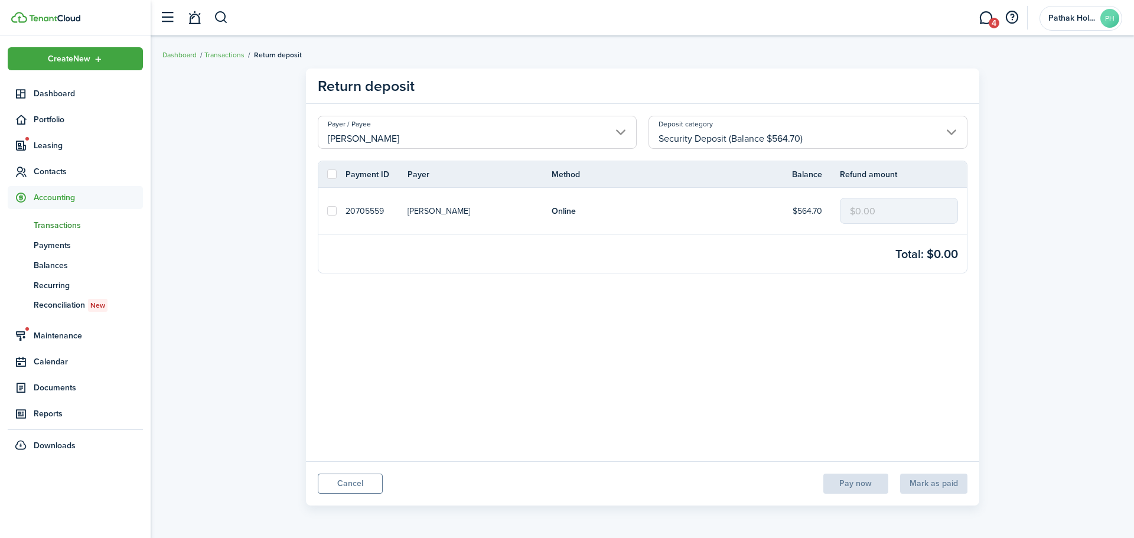
click at [331, 213] on label at bounding box center [331, 210] width 9 height 9
click at [327, 211] on input "checkbox" at bounding box center [327, 211] width 1 height 1
checkbox input "true"
click at [890, 213] on input "$0.00" at bounding box center [899, 211] width 118 height 26
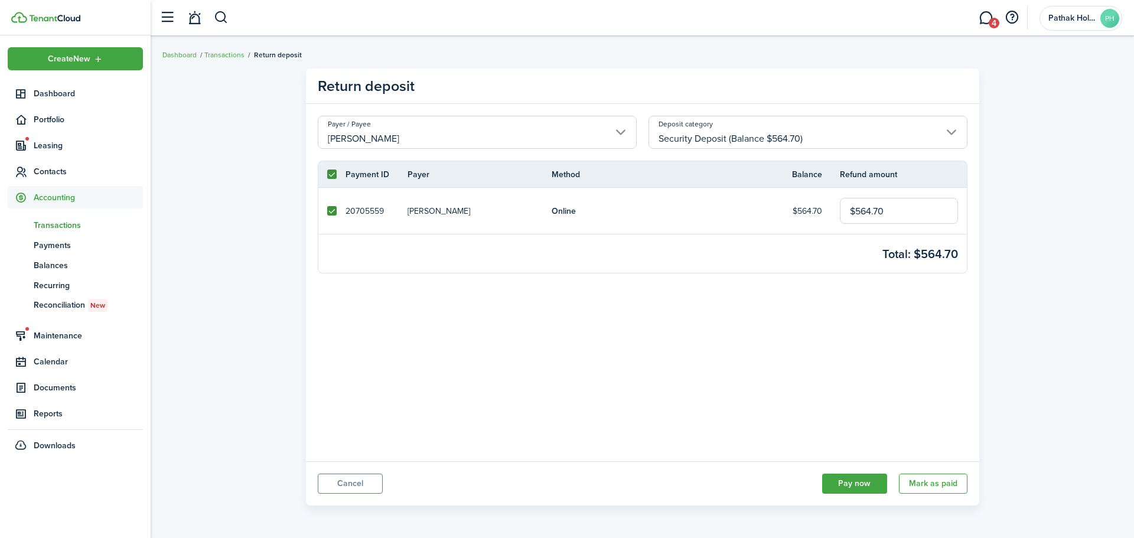
type input "$564.70"
click at [909, 394] on panel-main-body "Payer / Payee [PERSON_NAME] Deposit category Security Deposit (Balance $564.70)…" at bounding box center [642, 282] width 673 height 357
click at [862, 484] on button "Pay now" at bounding box center [854, 484] width 65 height 20
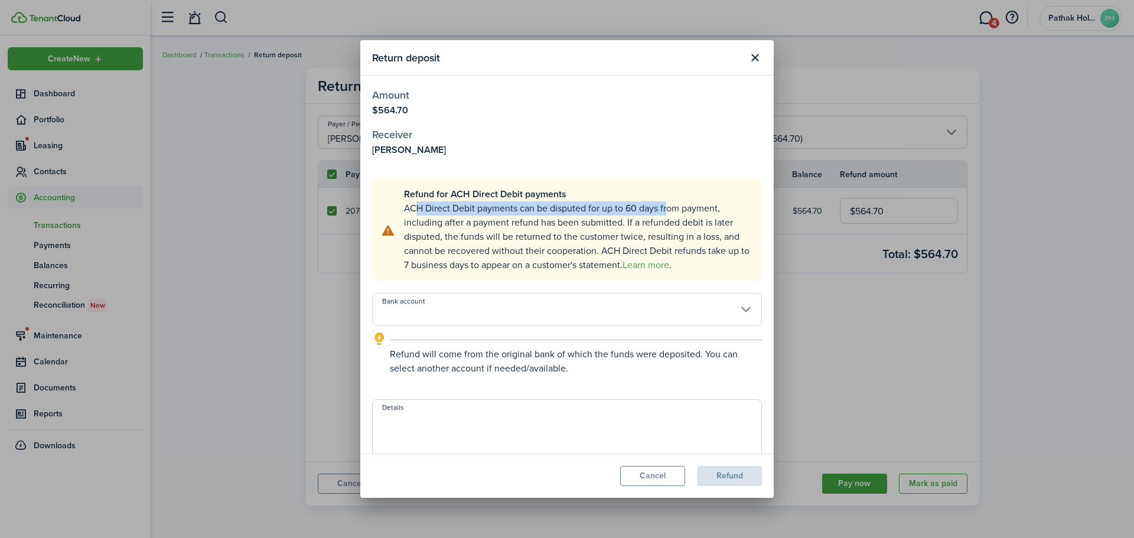
drag, startPoint x: 409, startPoint y: 211, endPoint x: 666, endPoint y: 208, distance: 256.9
click at [666, 208] on explanation-description "ACH Direct Debit payments can be disputed for up to 60 days from payment, inclu…" at bounding box center [578, 236] width 349 height 71
click at [489, 242] on explanation-description "ACH Direct Debit payments can be disputed for up to 60 days from payment, inclu…" at bounding box center [578, 236] width 349 height 71
drag, startPoint x: 451, startPoint y: 230, endPoint x: 703, endPoint y: 220, distance: 252.3
click at [703, 220] on explanation-description "ACH Direct Debit payments can be disputed for up to 60 days from payment, inclu…" at bounding box center [578, 236] width 349 height 71
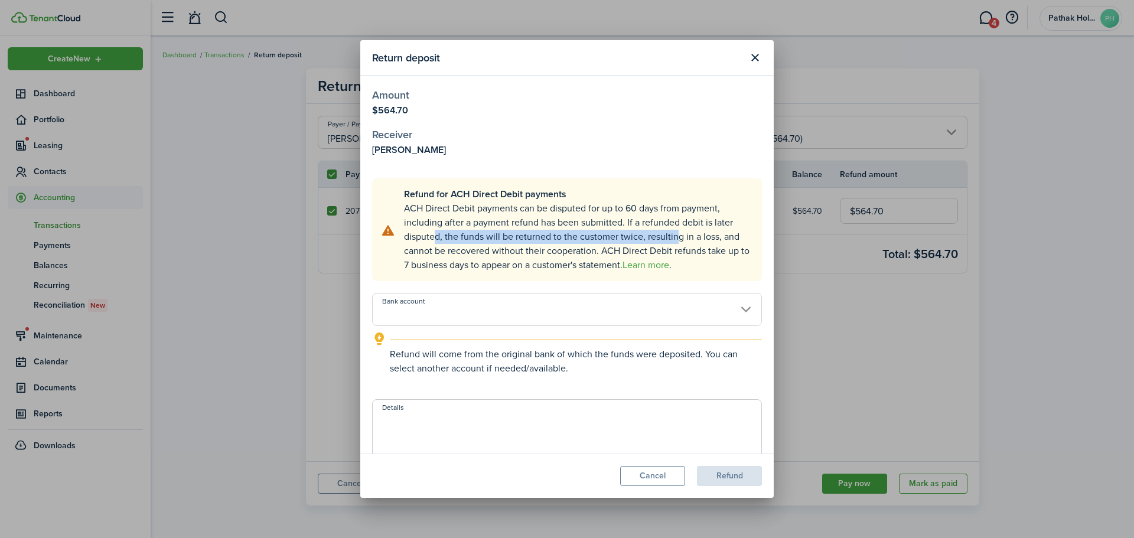
drag, startPoint x: 451, startPoint y: 237, endPoint x: 672, endPoint y: 233, distance: 220.9
click at [672, 233] on explanation-description "ACH Direct Debit payments can be disputed for up to 60 days from payment, inclu…" at bounding box center [578, 236] width 349 height 71
drag, startPoint x: 455, startPoint y: 256, endPoint x: 577, endPoint y: 248, distance: 122.5
click at [577, 248] on explanation-description "ACH Direct Debit payments can be disputed for up to 60 days from payment, inclu…" at bounding box center [578, 236] width 349 height 71
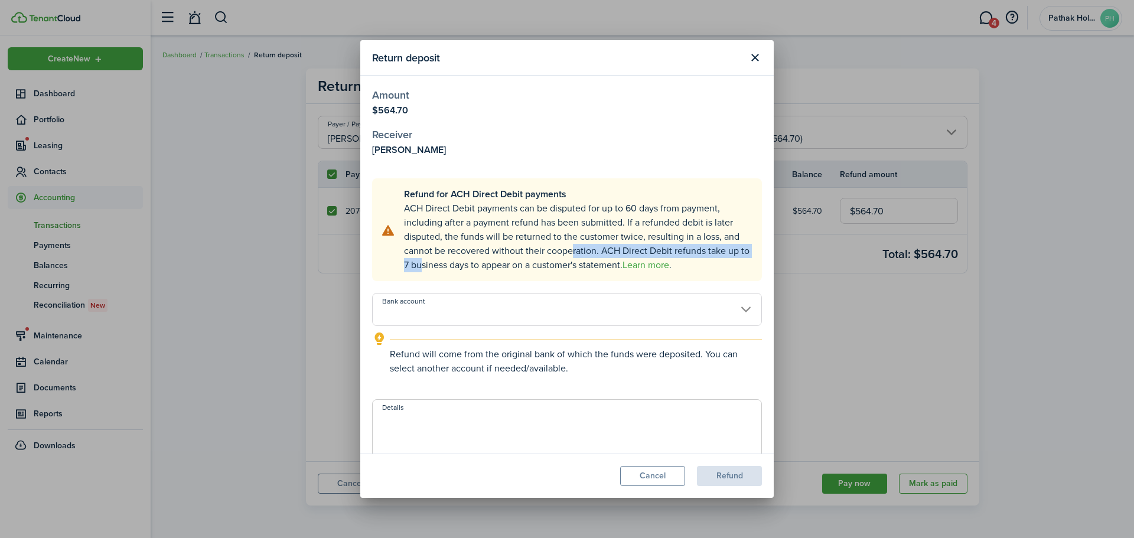
drag, startPoint x: 428, startPoint y: 262, endPoint x: 567, endPoint y: 253, distance: 139.7
click at [567, 253] on explanation-description "ACH Direct Debit payments can be disputed for up to 60 days from payment, inclu…" at bounding box center [578, 236] width 349 height 71
click at [528, 236] on explanation-description "ACH Direct Debit payments can be disputed for up to 60 days from payment, inclu…" at bounding box center [578, 236] width 349 height 71
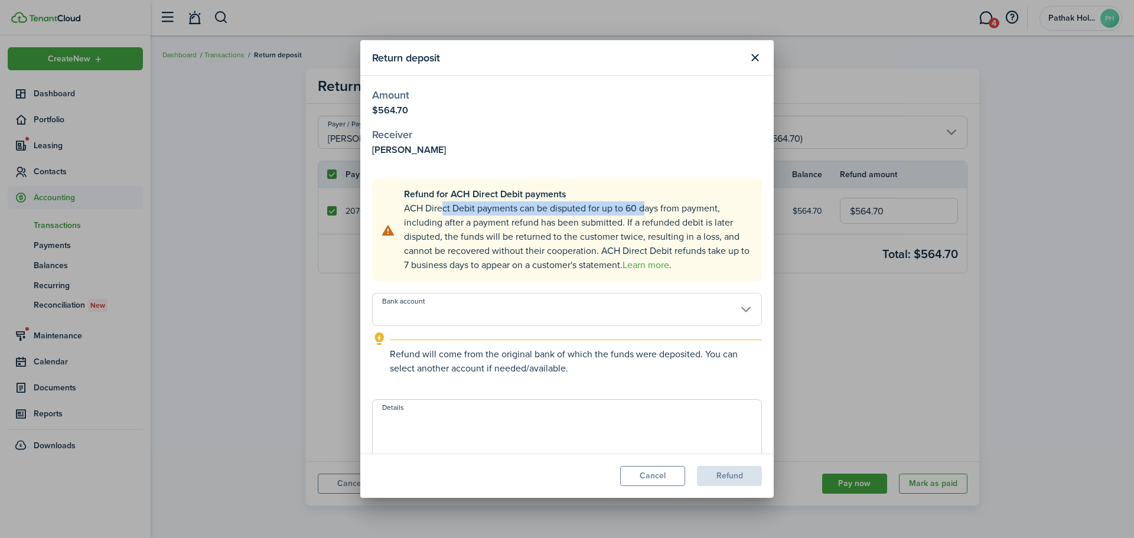
drag, startPoint x: 436, startPoint y: 208, endPoint x: 648, endPoint y: 203, distance: 211.5
click at [640, 203] on explanation-description "ACH Direct Debit payments can be disputed for up to 60 days from payment, inclu…" at bounding box center [578, 236] width 349 height 71
click at [756, 60] on button "Close modal" at bounding box center [755, 58] width 20 height 20
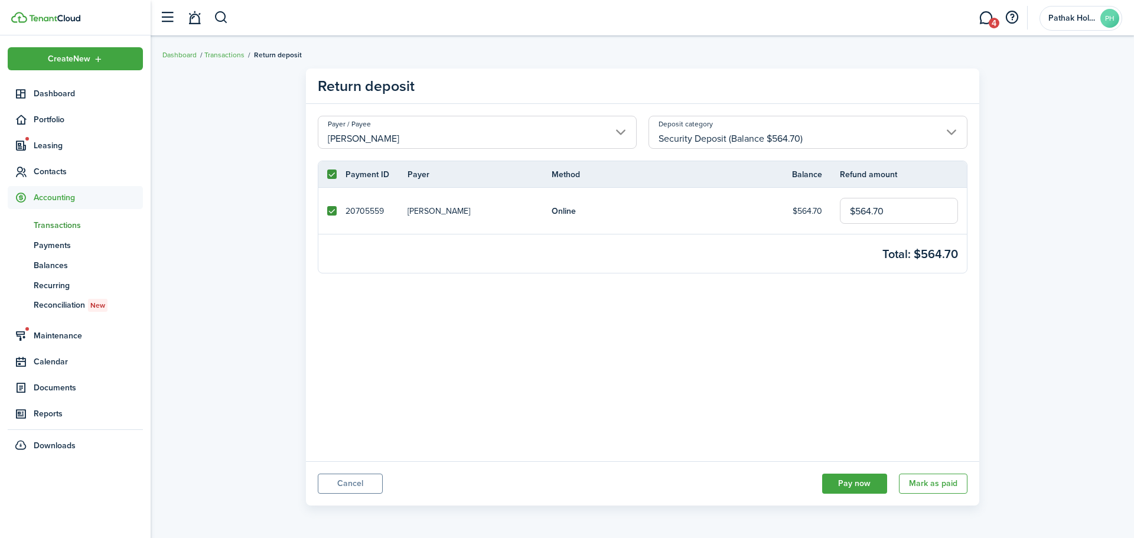
click at [814, 349] on panel-main-body "Payer / Payee [PERSON_NAME] Deposit category Security Deposit (Balance $564.70)…" at bounding box center [642, 282] width 673 height 357
click at [331, 210] on label at bounding box center [331, 210] width 9 height 9
click at [327, 211] on input "checkbox" at bounding box center [327, 211] width 1 height 1
checkbox input "false"
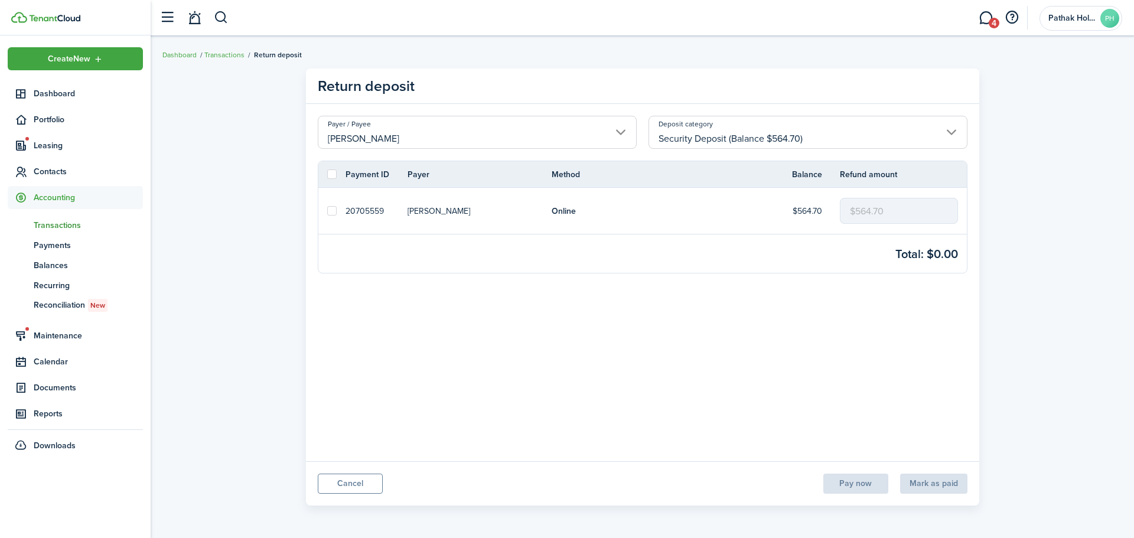
click at [334, 207] on label at bounding box center [331, 210] width 9 height 9
click at [327, 211] on input "checkbox" at bounding box center [327, 211] width 1 height 1
checkbox input "true"
click at [950, 480] on button "Mark as paid" at bounding box center [933, 484] width 68 height 20
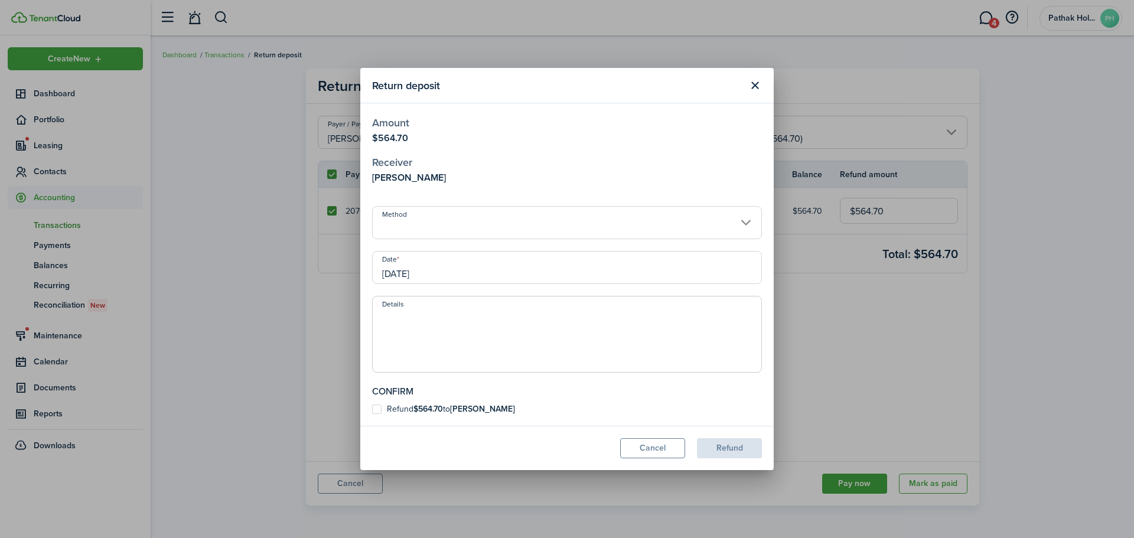
click at [404, 222] on input "Method" at bounding box center [567, 222] width 390 height 33
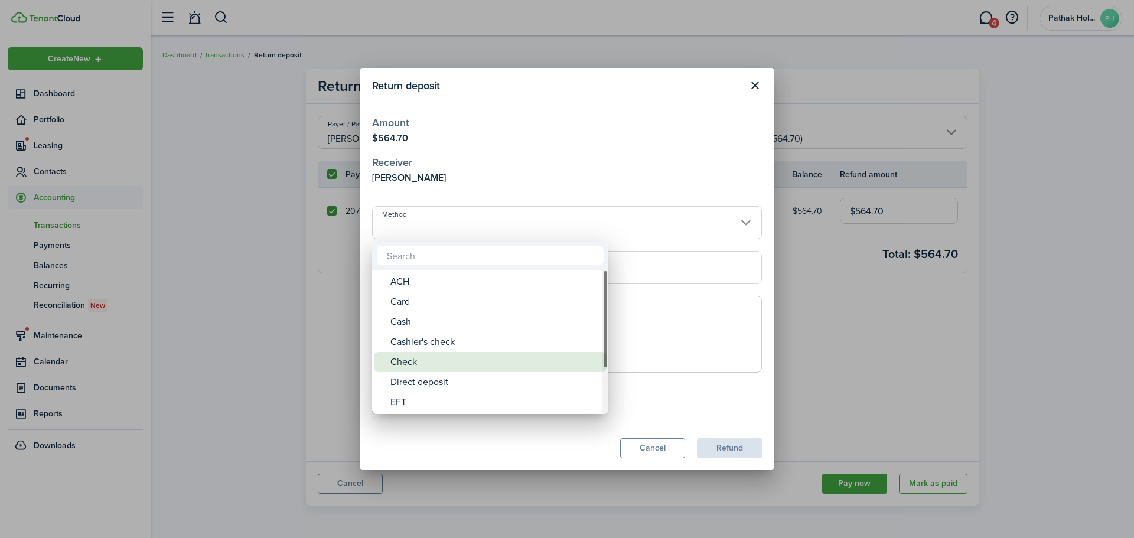
click at [438, 356] on div "Check" at bounding box center [494, 362] width 209 height 20
type input "Check"
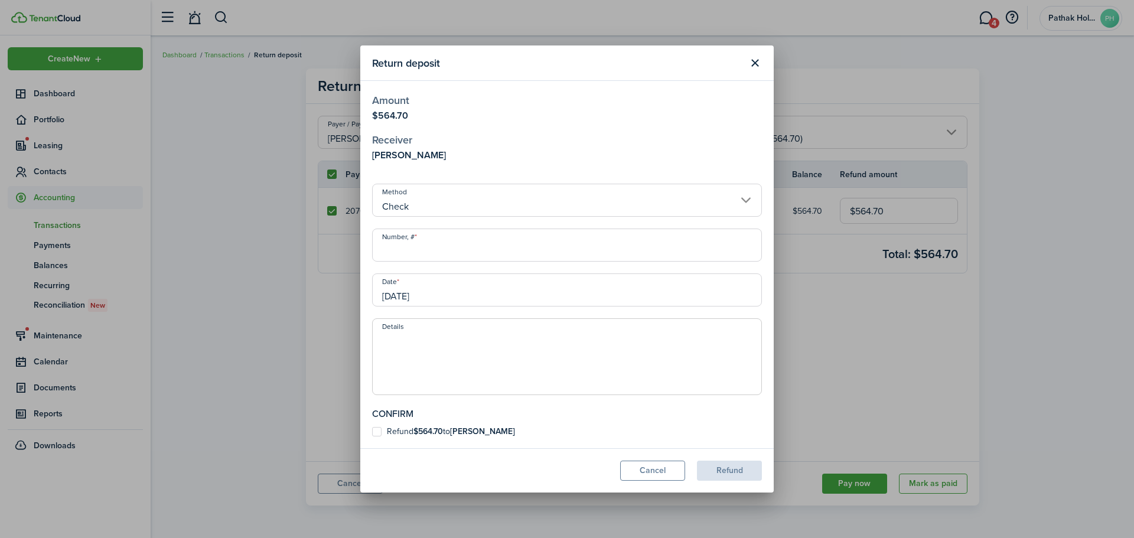
click at [436, 254] on input "Number, #" at bounding box center [567, 245] width 390 height 33
type input "266"
click at [481, 367] on textarea "Details" at bounding box center [567, 360] width 389 height 57
click at [469, 433] on b "[PERSON_NAME]" at bounding box center [482, 431] width 65 height 12
click at [372, 432] on input "Refund $564.70 to [PERSON_NAME]" at bounding box center [371, 432] width 1 height 1
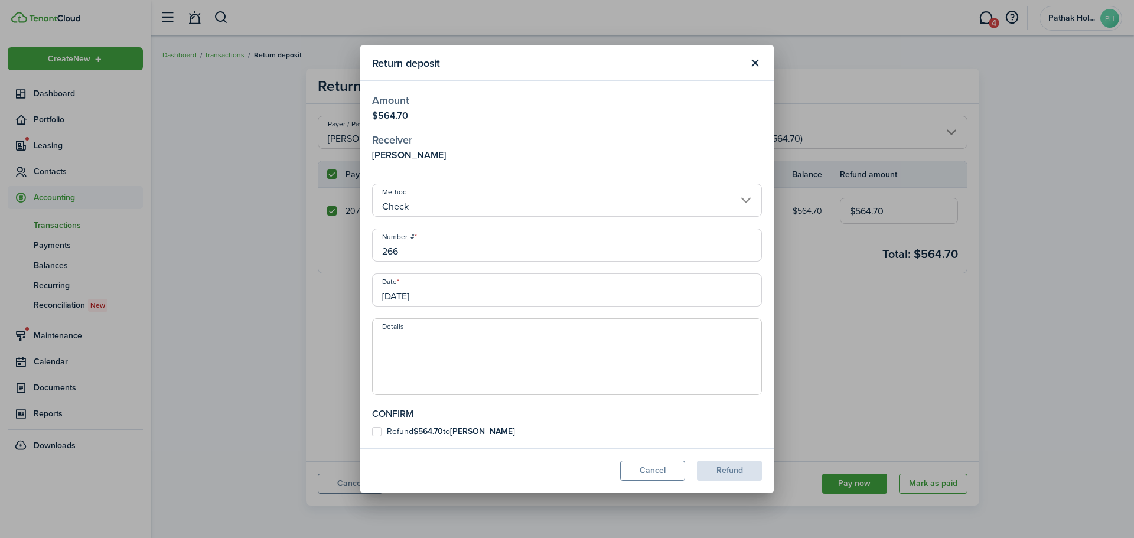
checkbox input "true"
click at [488, 381] on textarea "Details" at bounding box center [567, 360] width 389 height 57
click at [615, 338] on textarea "Check sent to the provided address [STREET_ADDRESS]" at bounding box center [567, 360] width 389 height 57
type textarea "Check sent to the provided address [STREET_ADDRESS]"
click at [674, 427] on control-checkbox "Refund $564.70 to [PERSON_NAME]" at bounding box center [567, 431] width 390 height 9
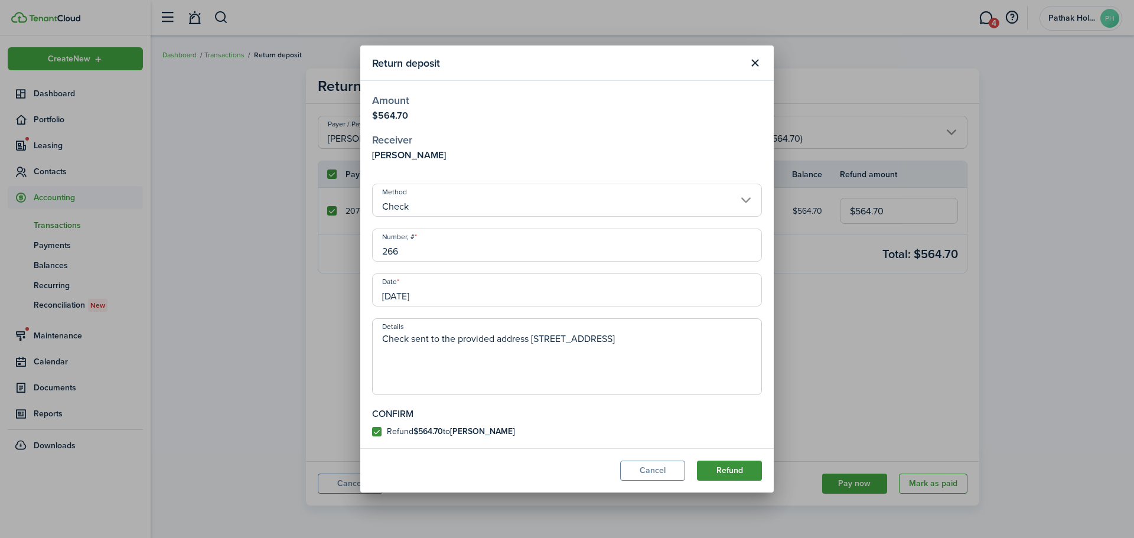
click at [733, 475] on button "Refund" at bounding box center [729, 471] width 65 height 20
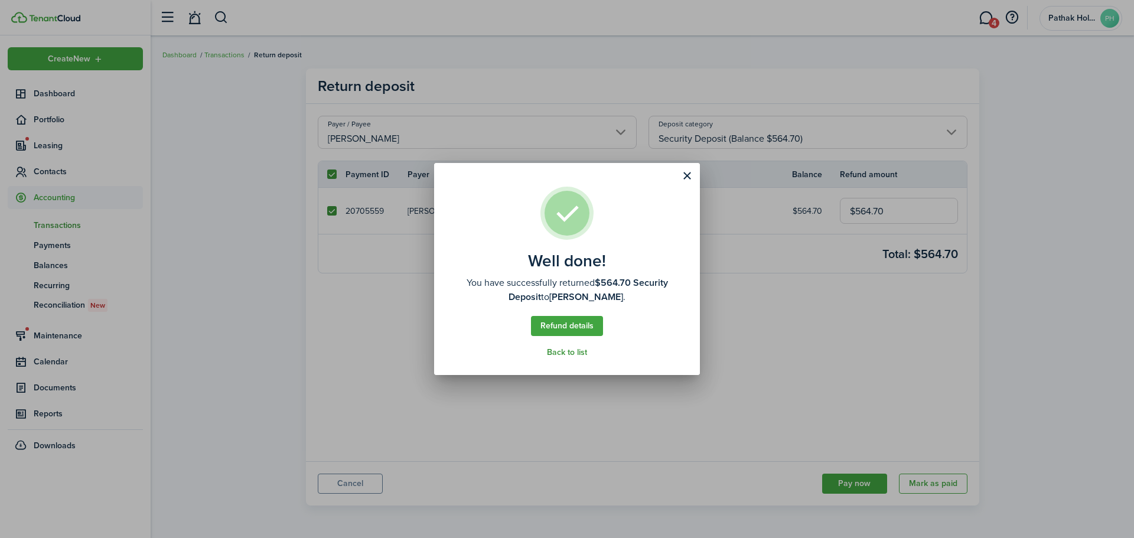
click at [566, 351] on link "Back to list" at bounding box center [567, 352] width 40 height 9
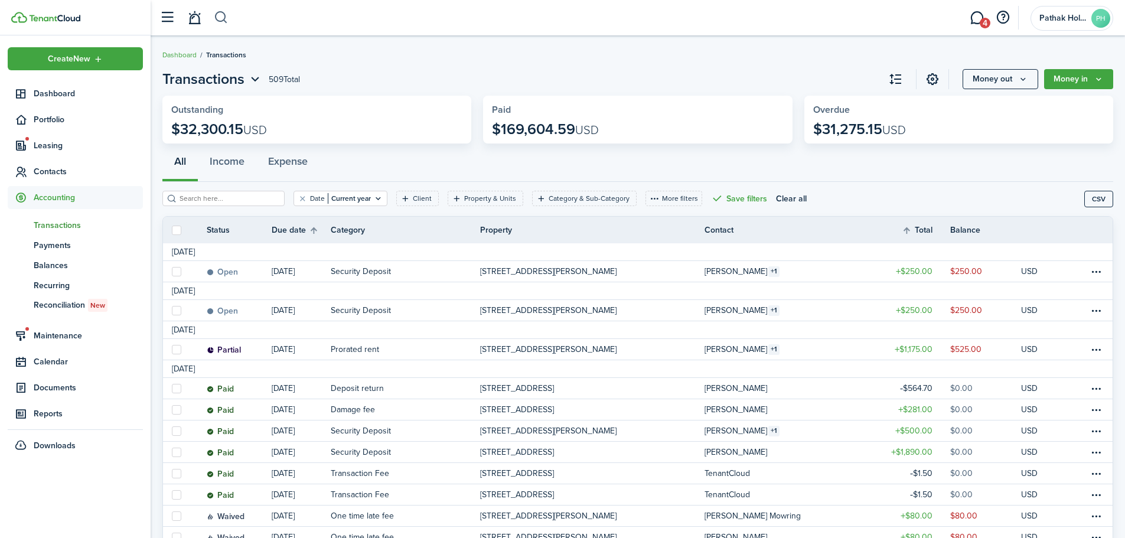
click at [224, 14] on button "button" at bounding box center [221, 18] width 15 height 20
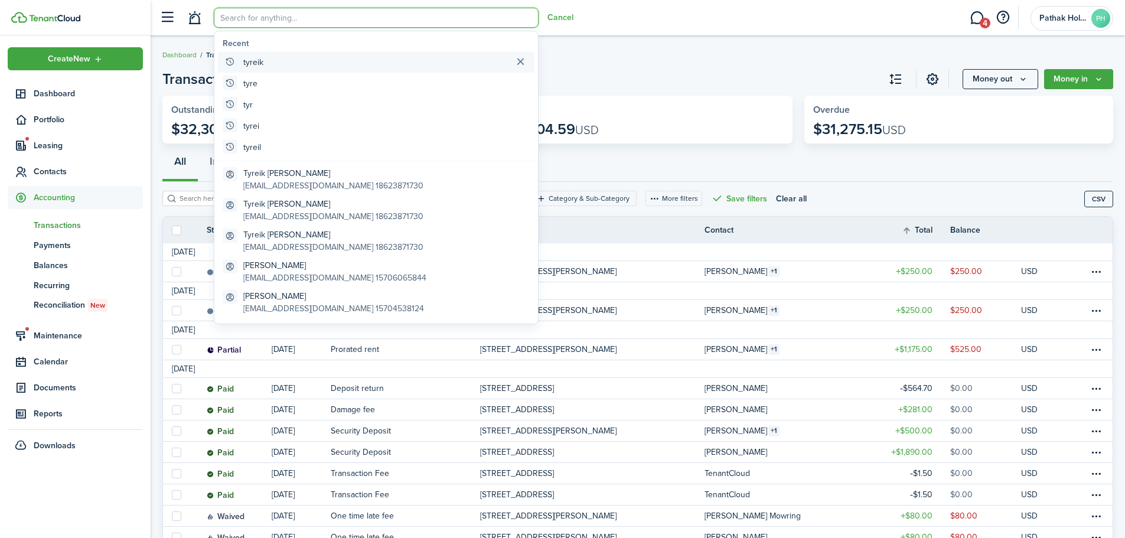
click at [269, 59] on global-search-item "tyreik" at bounding box center [376, 61] width 316 height 21
type input "tyreik"
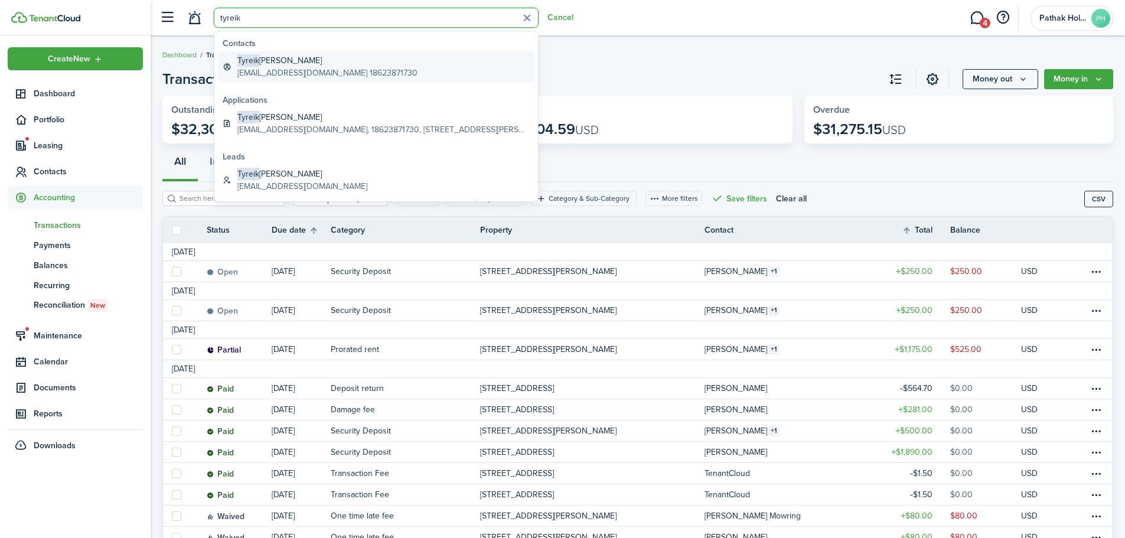
click at [321, 76] on global-search-item-description "[EMAIL_ADDRESS][DOMAIN_NAME] 18623871730" at bounding box center [327, 73] width 180 height 12
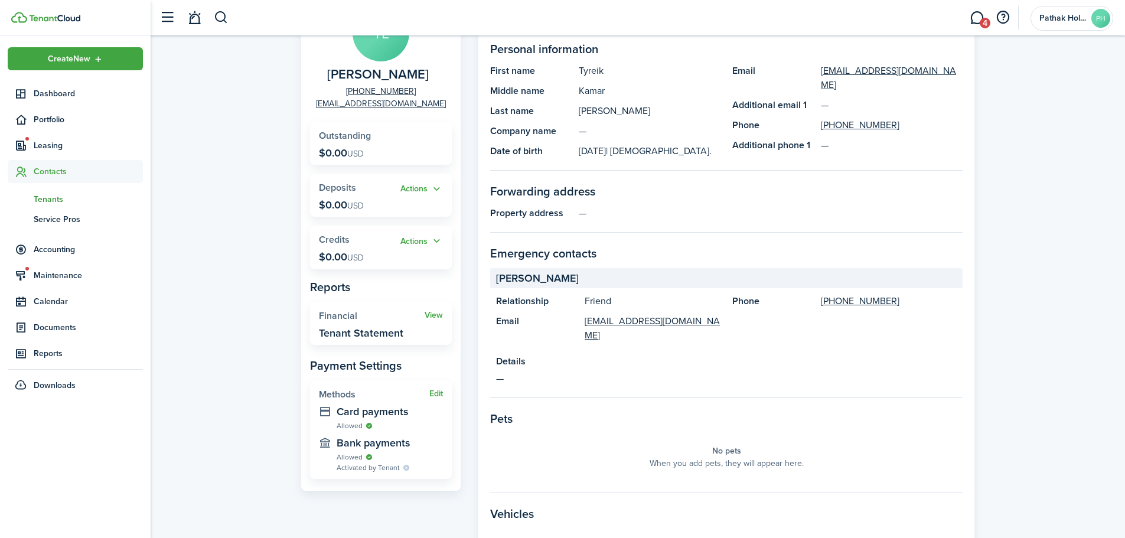
scroll to position [138, 0]
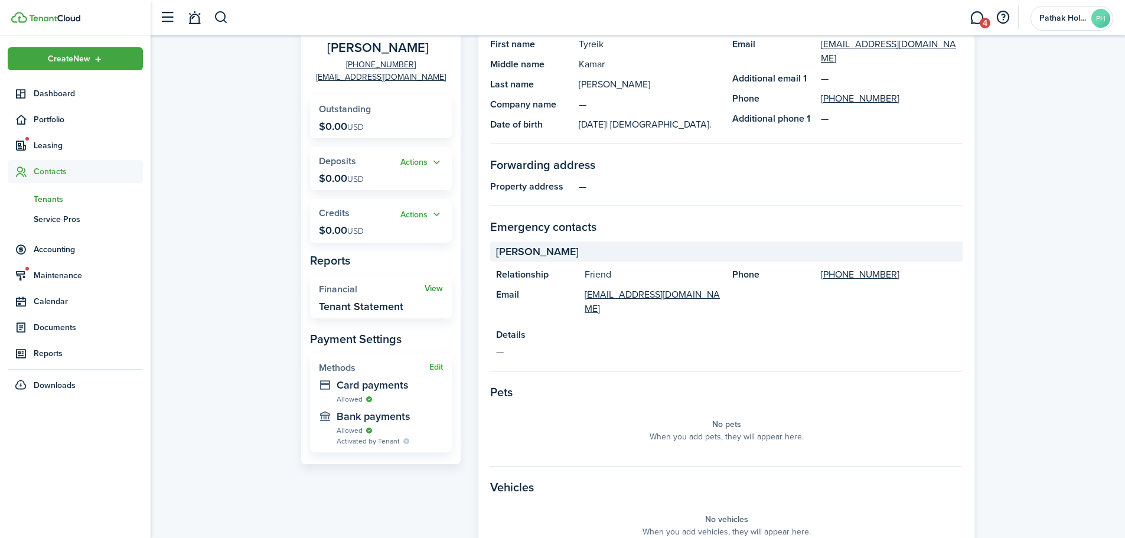
click at [431, 289] on link "View" at bounding box center [434, 288] width 18 height 9
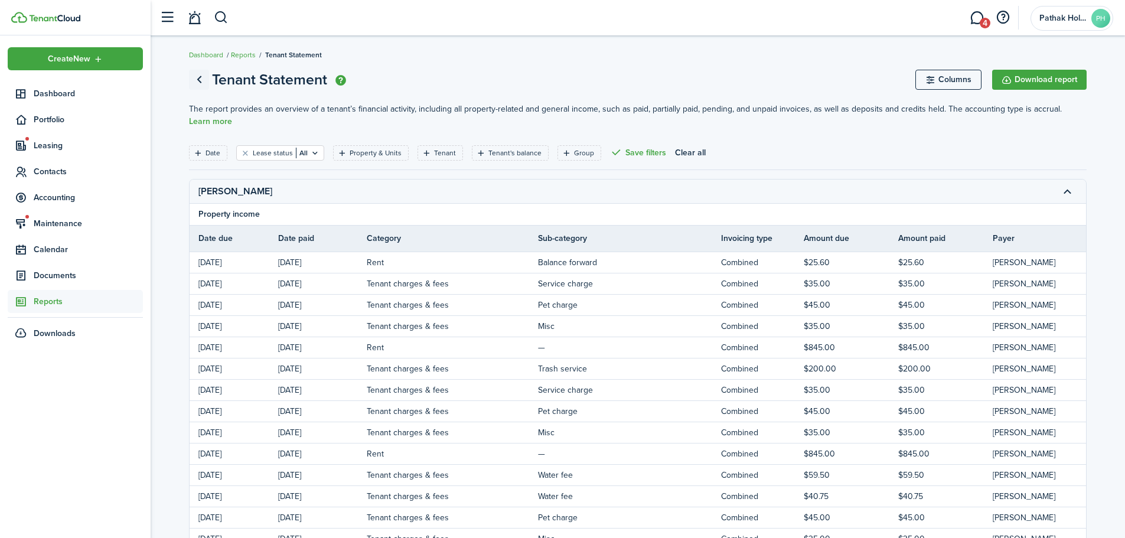
click at [200, 80] on link "Go back" at bounding box center [199, 80] width 20 height 20
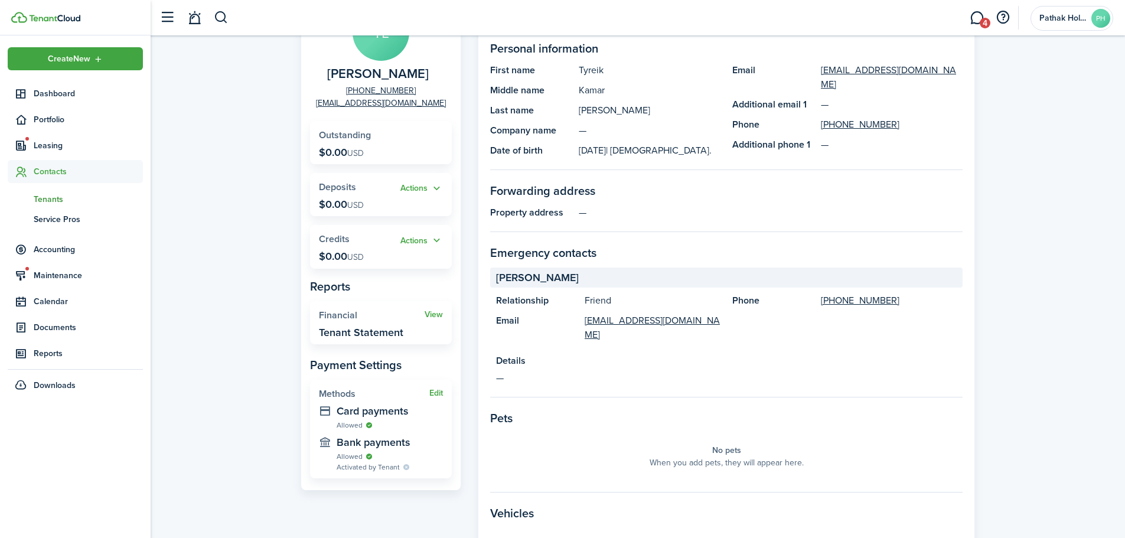
scroll to position [138, 0]
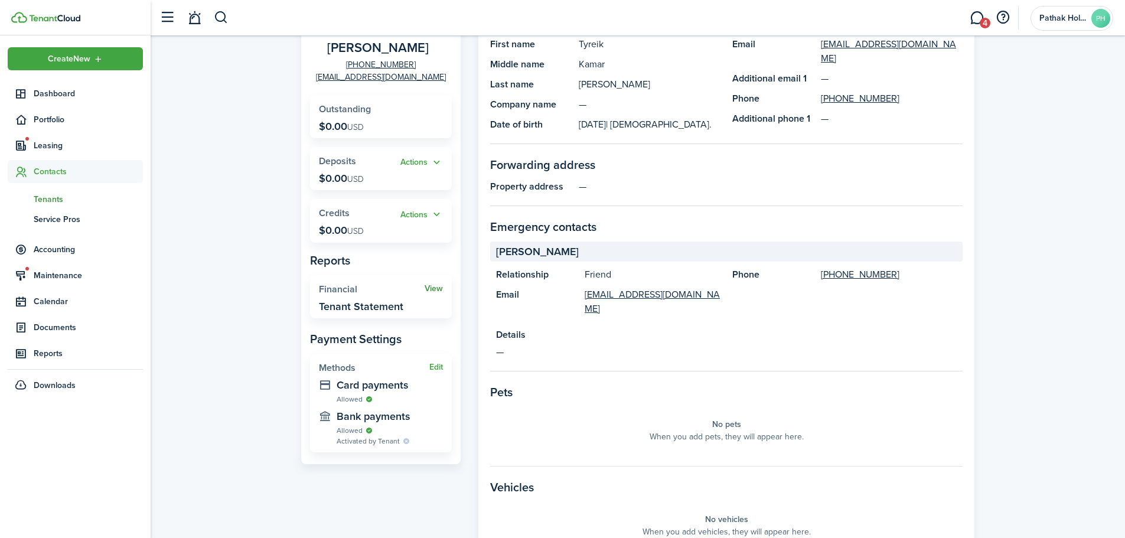
click at [437, 291] on link "View" at bounding box center [434, 288] width 18 height 9
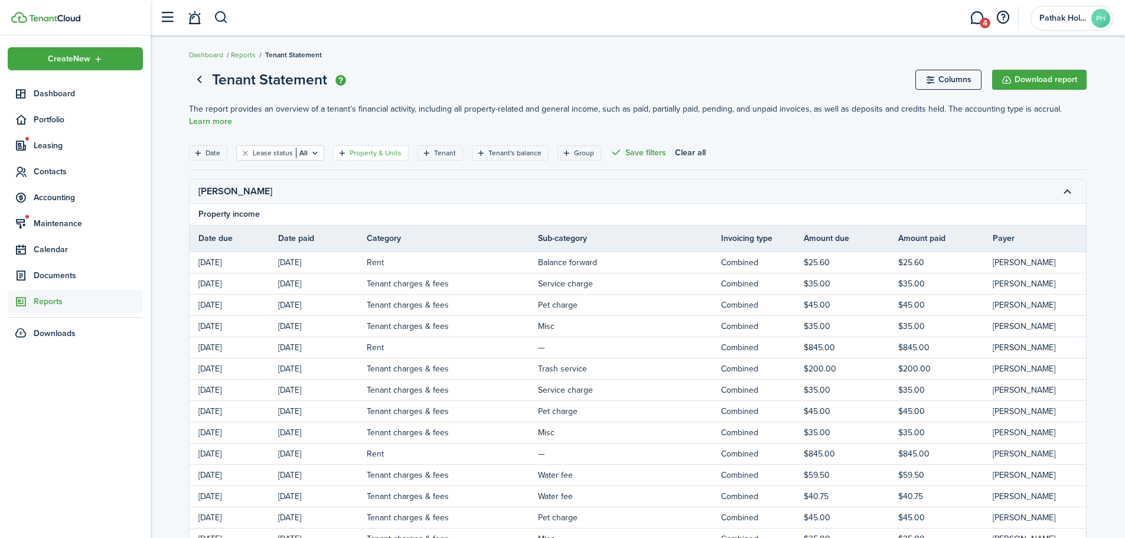
click at [359, 154] on filter-tag-label "Property & Units" at bounding box center [376, 153] width 52 height 11
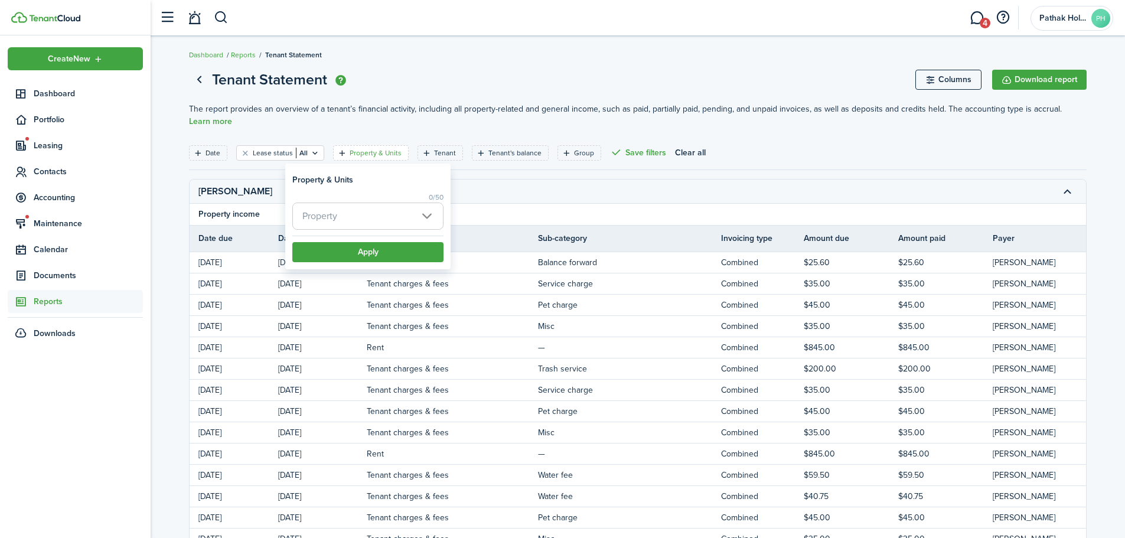
click at [379, 218] on span "Property" at bounding box center [368, 216] width 150 height 26
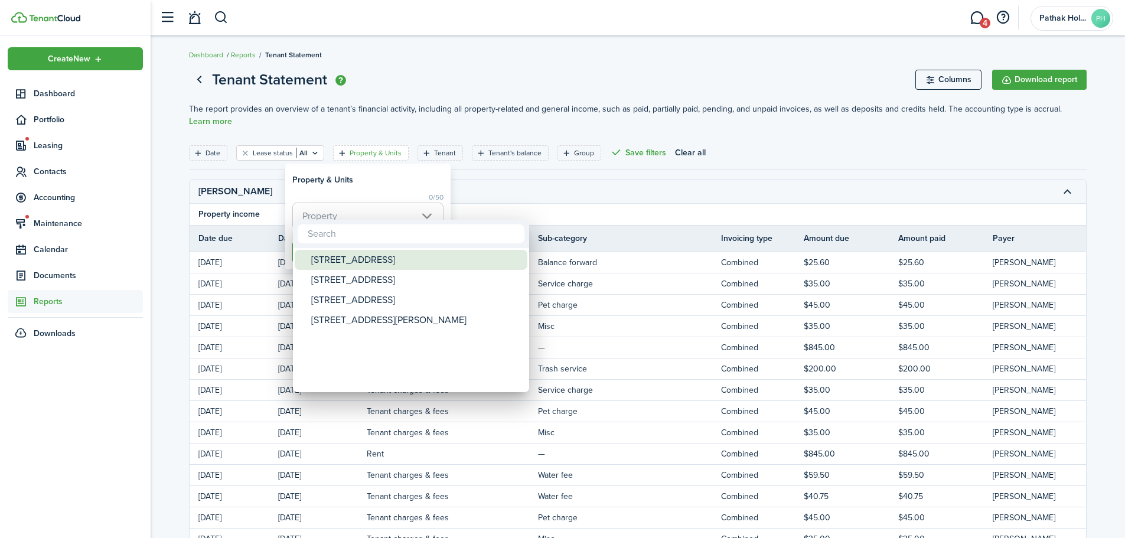
click at [384, 263] on div "[STREET_ADDRESS]" at bounding box center [415, 260] width 209 height 20
type input "[STREET_ADDRESS]"
click at [394, 186] on div at bounding box center [563, 269] width 1314 height 727
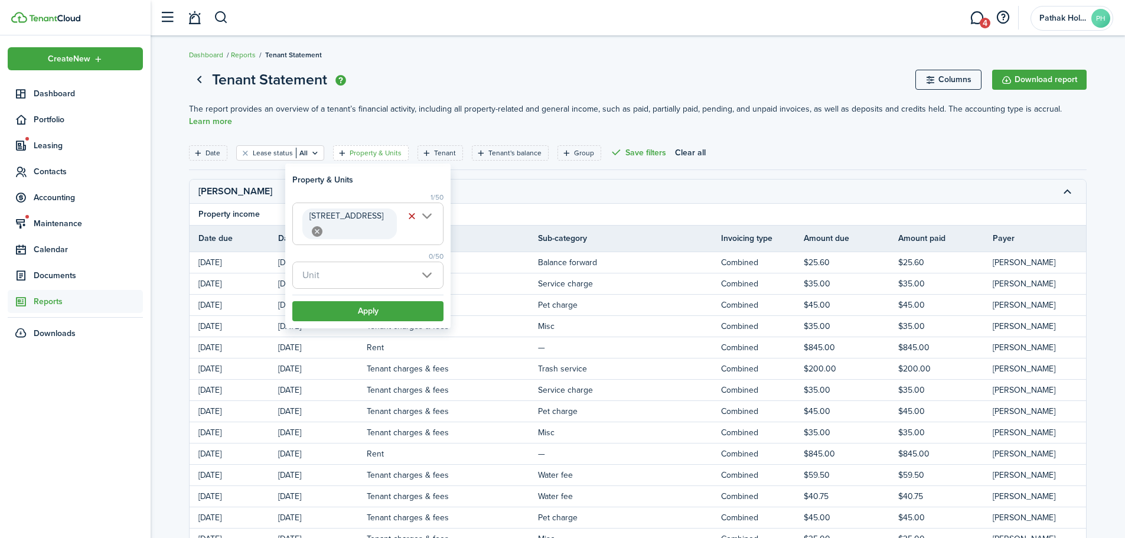
click at [351, 263] on span "Unit" at bounding box center [368, 275] width 150 height 26
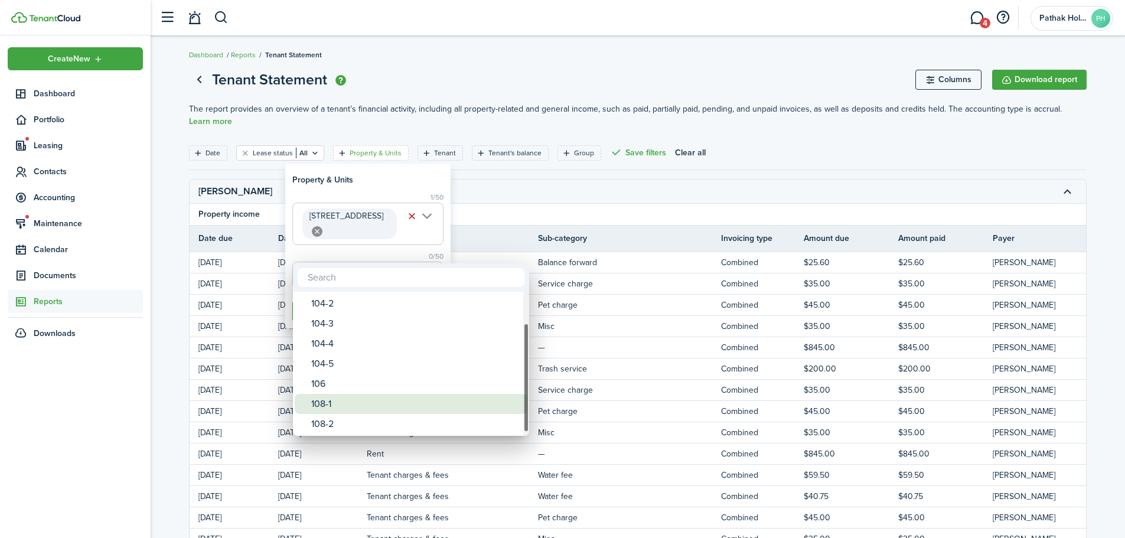
click at [341, 401] on div "108-1" at bounding box center [415, 404] width 209 height 20
type input "108-1"
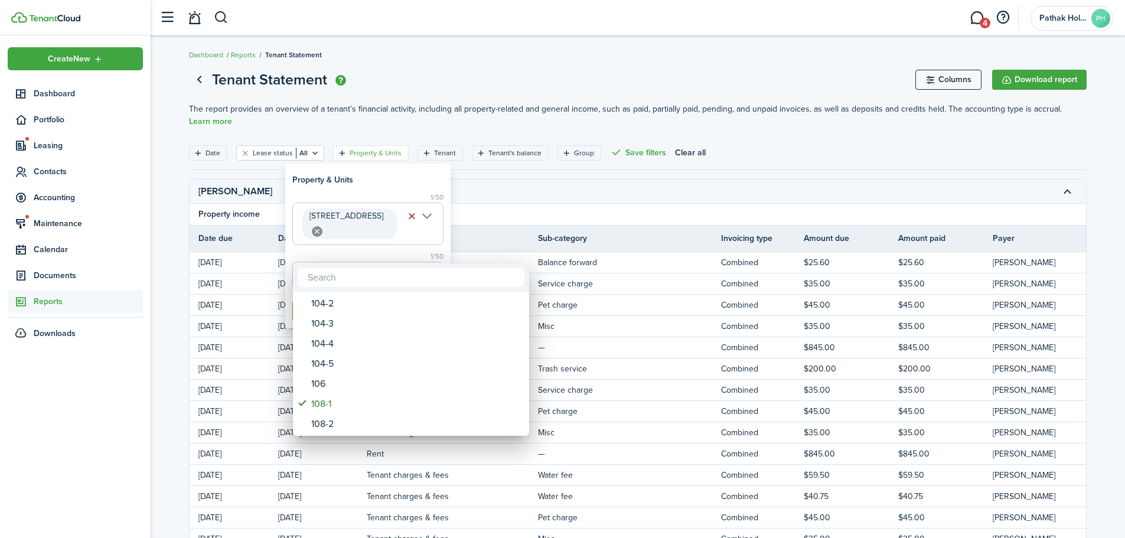
click at [389, 162] on div at bounding box center [563, 269] width 1314 height 727
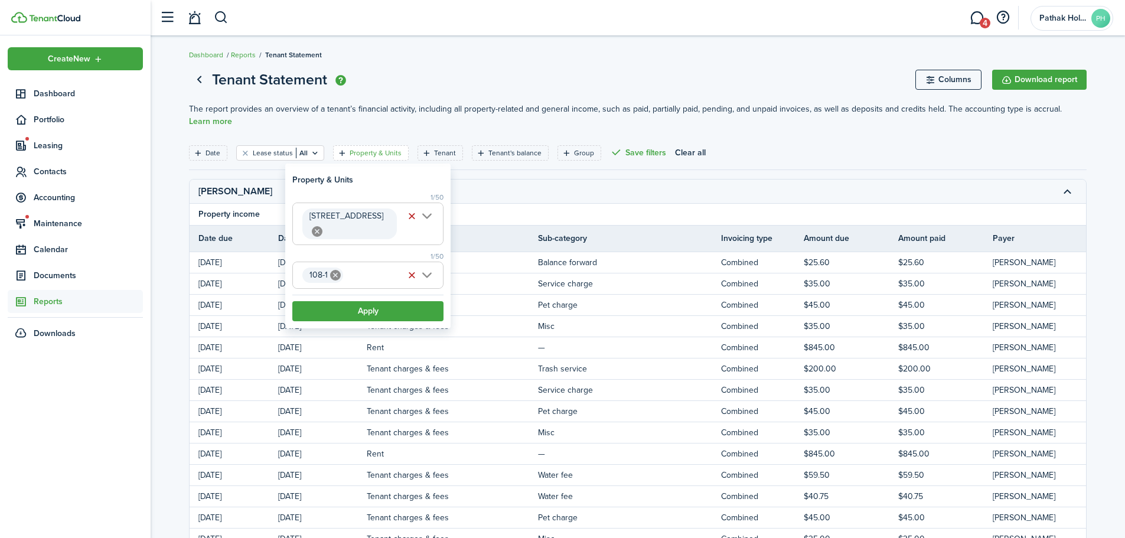
click at [388, 175] on filter-item-popup-header "Property & Units" at bounding box center [367, 180] width 151 height 12
click at [384, 301] on button "Apply" at bounding box center [367, 311] width 151 height 20
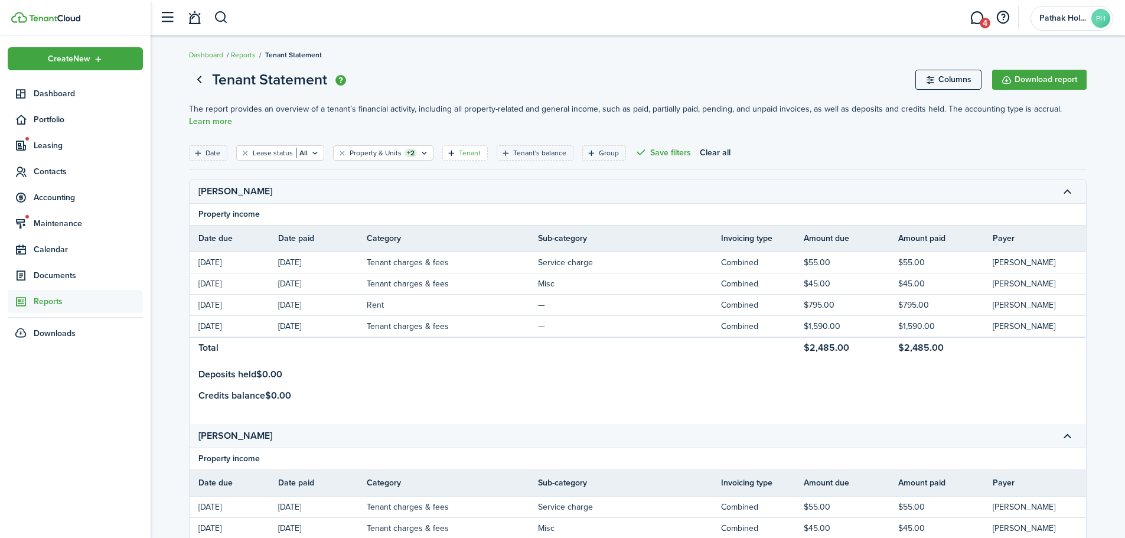
click at [471, 149] on filter-tag-label "Tenant" at bounding box center [470, 153] width 22 height 11
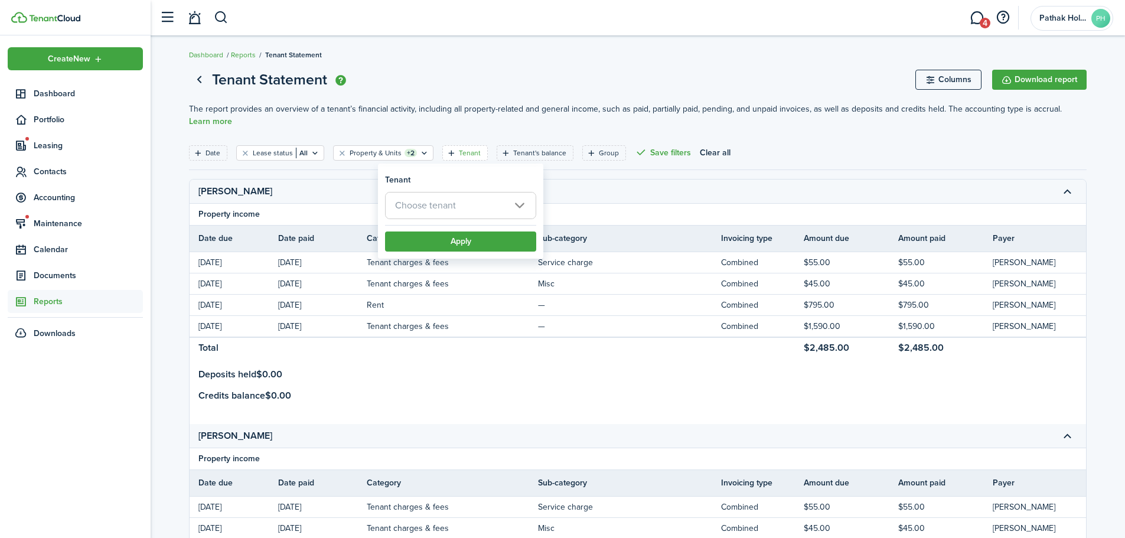
click at [454, 214] on span "Choose tenant" at bounding box center [461, 205] width 150 height 26
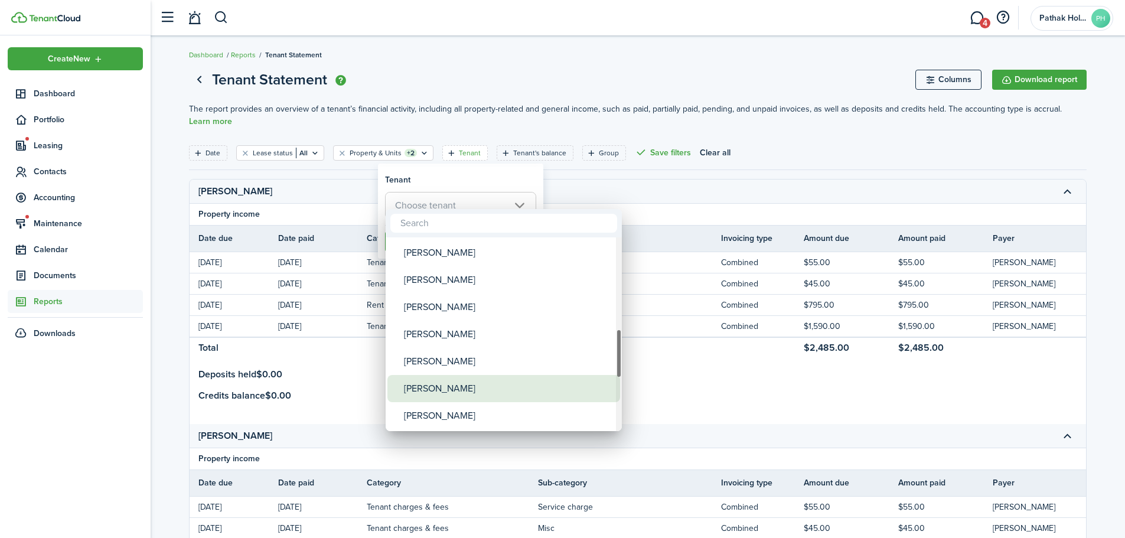
click at [466, 388] on div "[PERSON_NAME]" at bounding box center [508, 388] width 209 height 27
type input "[PERSON_NAME]"
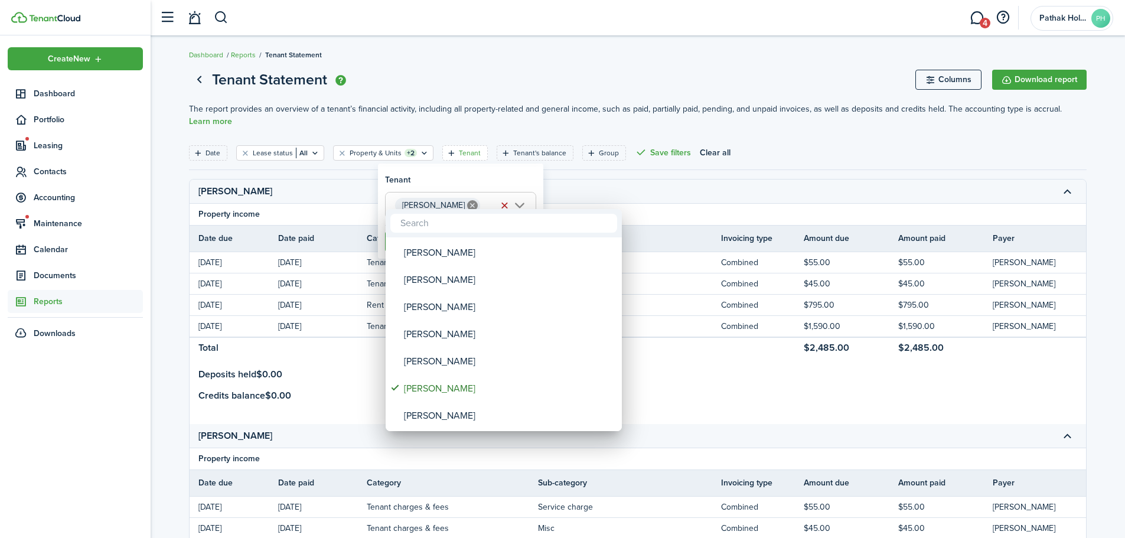
click at [456, 181] on div at bounding box center [563, 269] width 1314 height 727
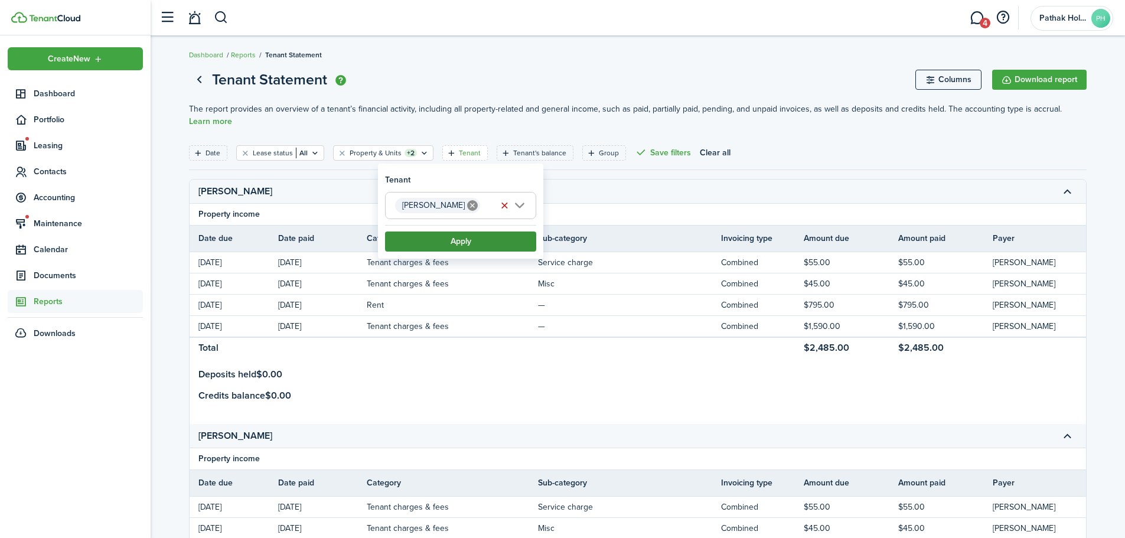
click at [449, 237] on button "Apply" at bounding box center [460, 241] width 151 height 20
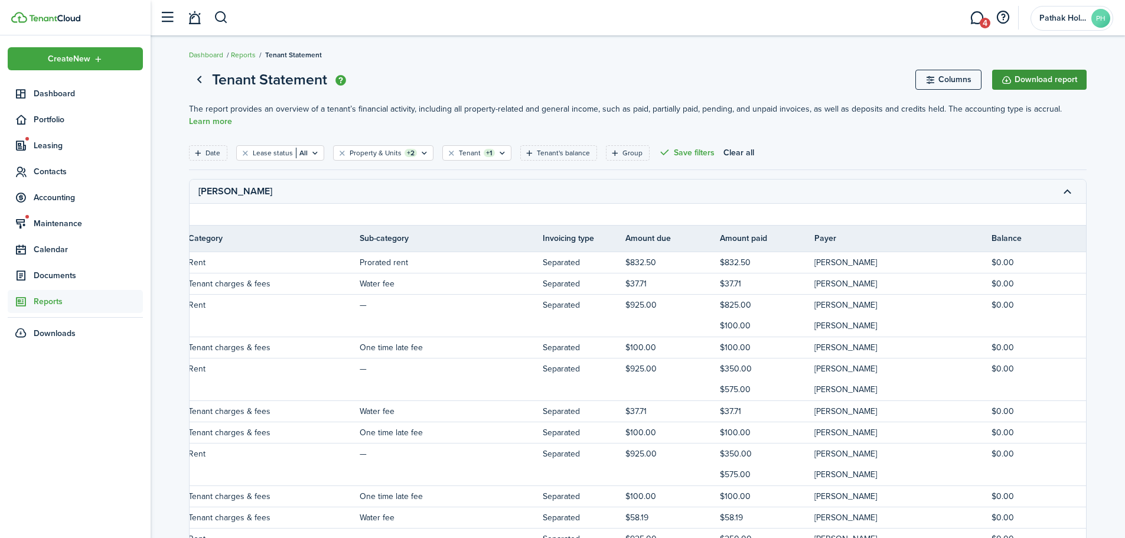
click at [1060, 81] on button "Download report" at bounding box center [1039, 80] width 94 height 20
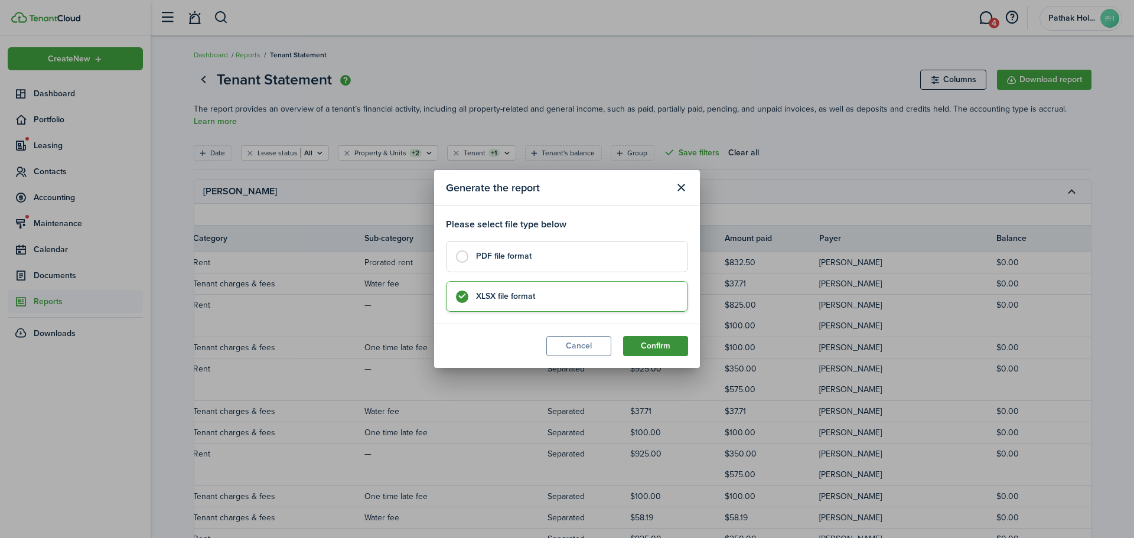
drag, startPoint x: 665, startPoint y: 344, endPoint x: 683, endPoint y: 344, distance: 17.7
click at [665, 344] on button "Confirm" at bounding box center [655, 346] width 65 height 20
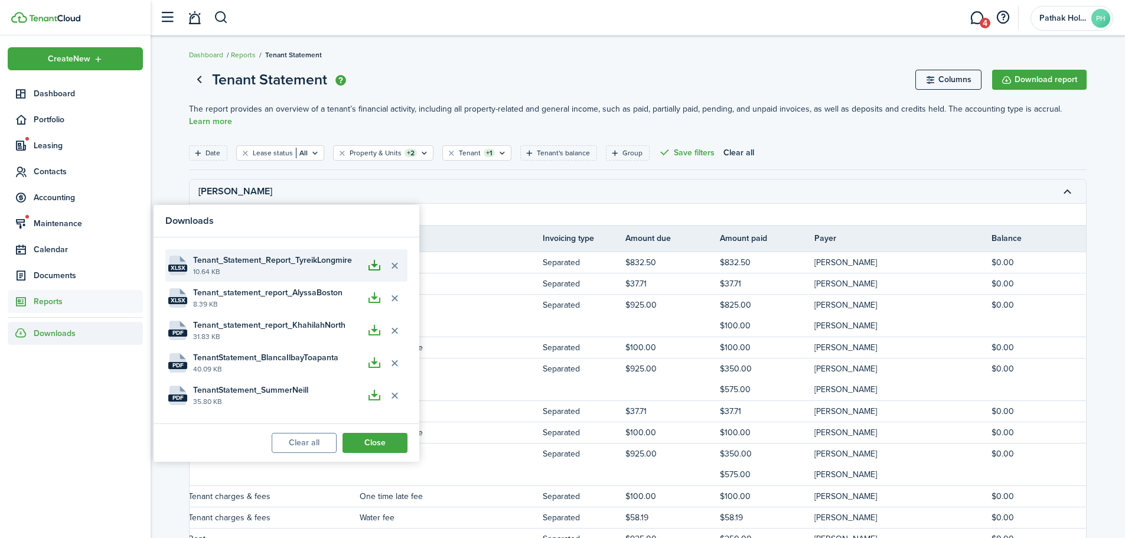
click at [374, 262] on button "button" at bounding box center [374, 266] width 20 height 20
